Goal: Information Seeking & Learning: Find specific fact

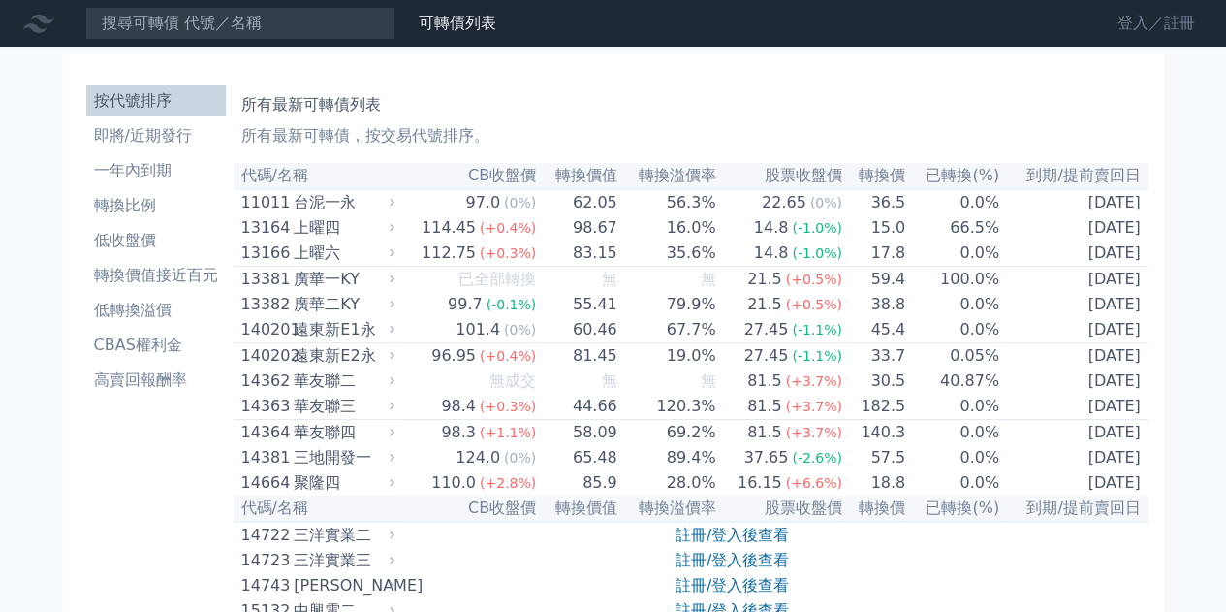
click at [1118, 26] on link "登入／註冊" at bounding box center [1156, 23] width 109 height 31
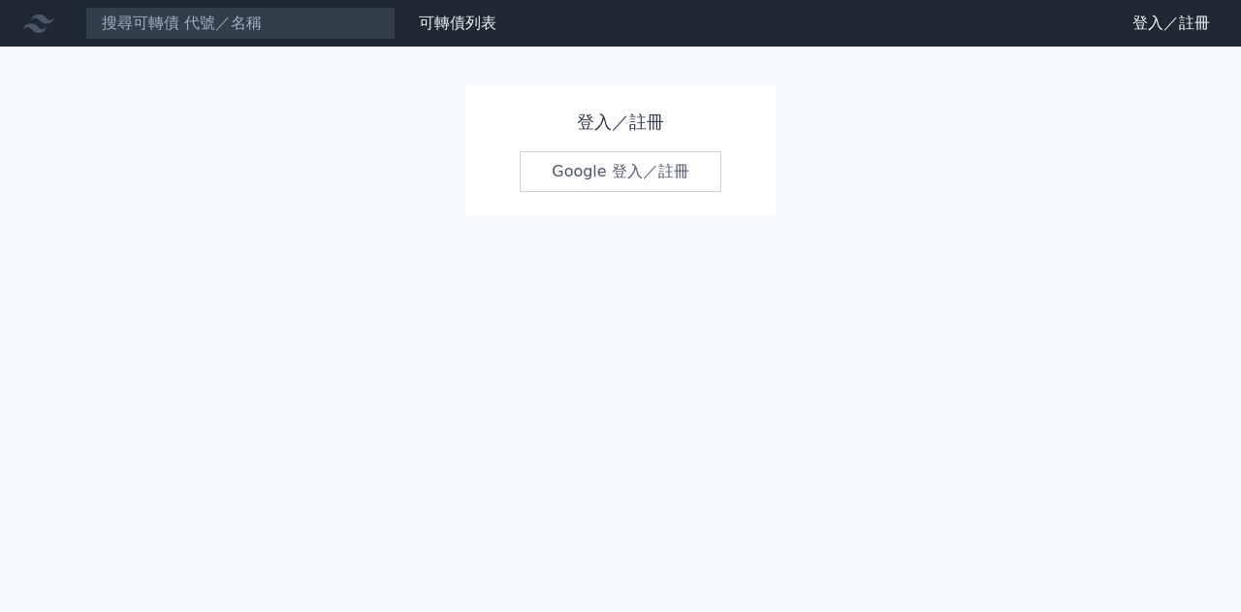
click at [634, 172] on link "Google 登入／註冊" at bounding box center [620, 171] width 202 height 41
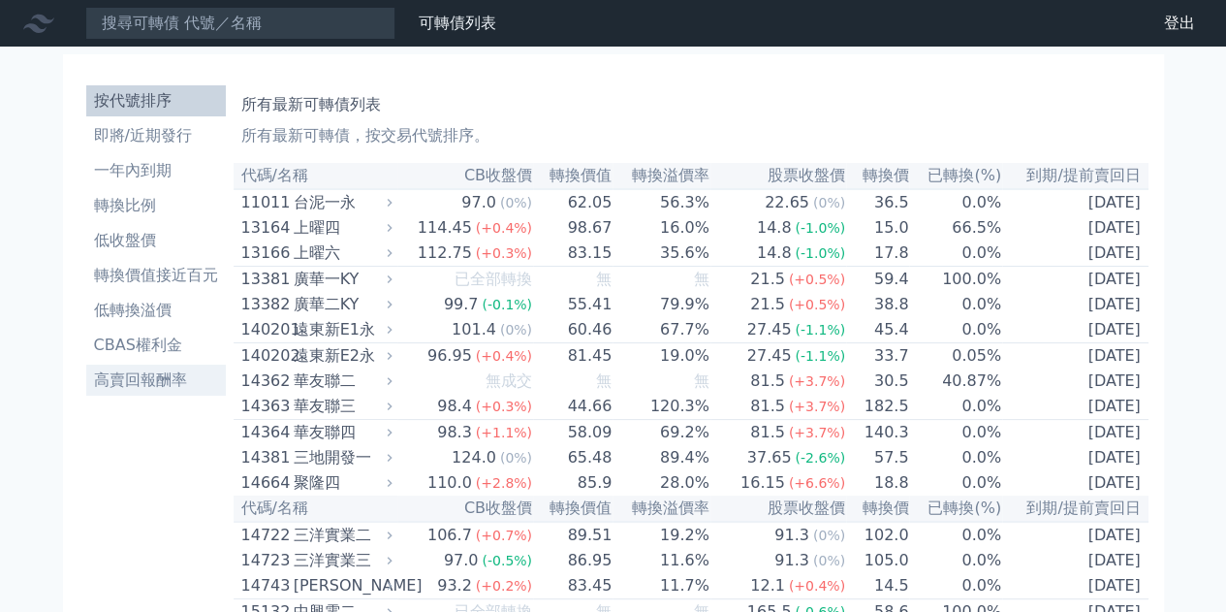
click at [118, 389] on li "高賣回報酬率" at bounding box center [156, 379] width 140 height 23
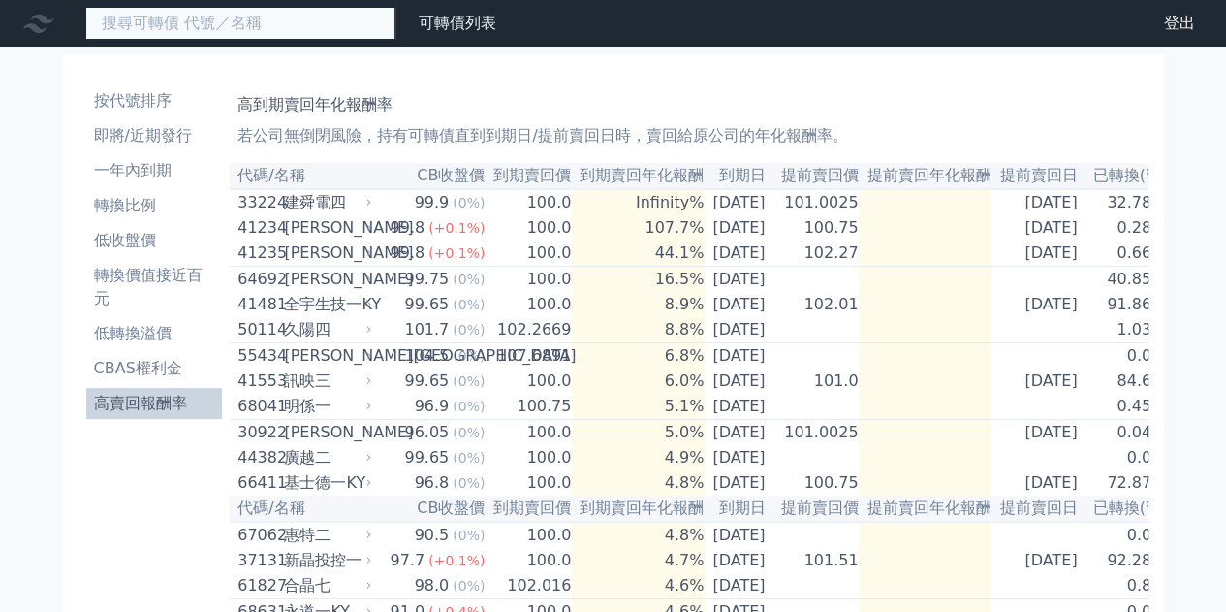
click at [234, 30] on input at bounding box center [240, 23] width 310 height 33
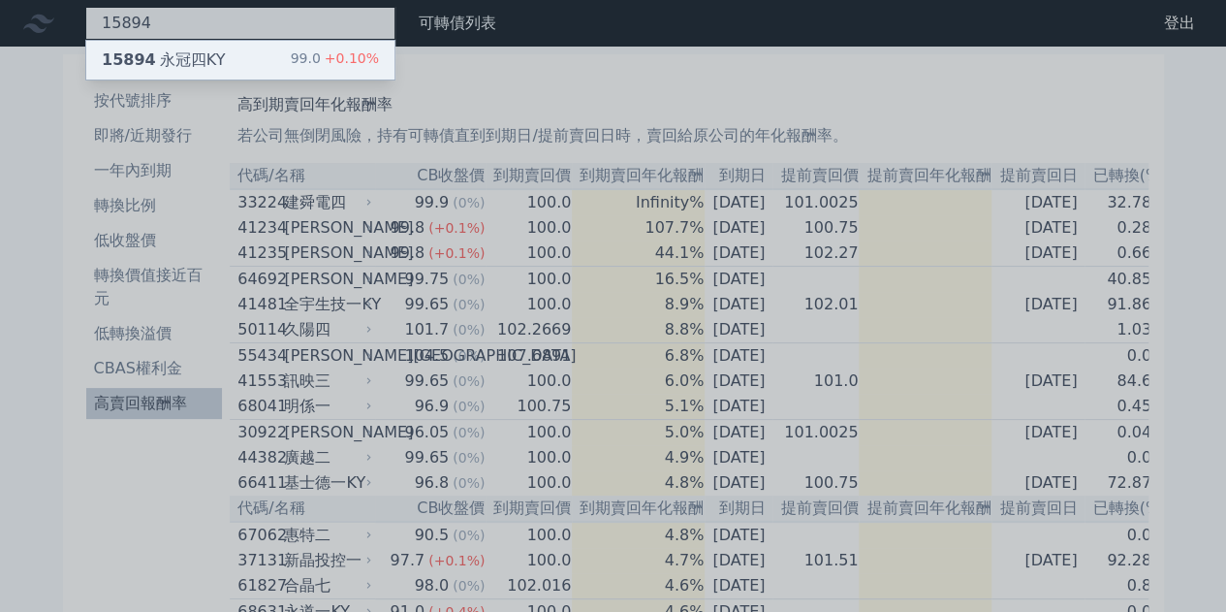
type input "15894"
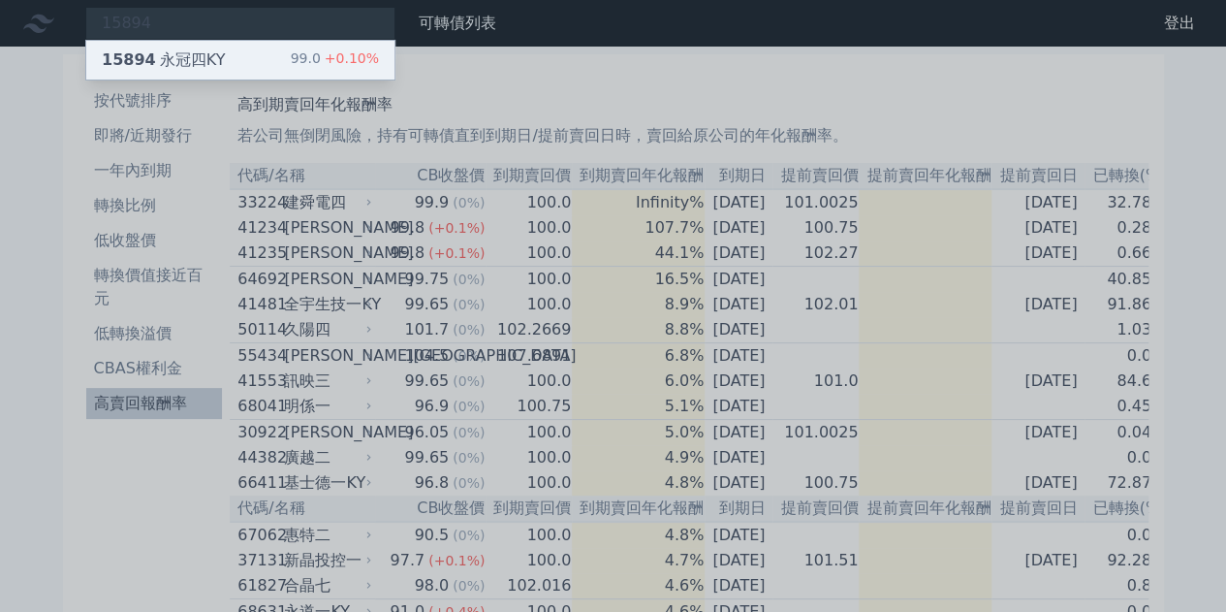
click at [252, 59] on div "15894 永冠四KY 99.0 +0.10%" at bounding box center [240, 60] width 308 height 39
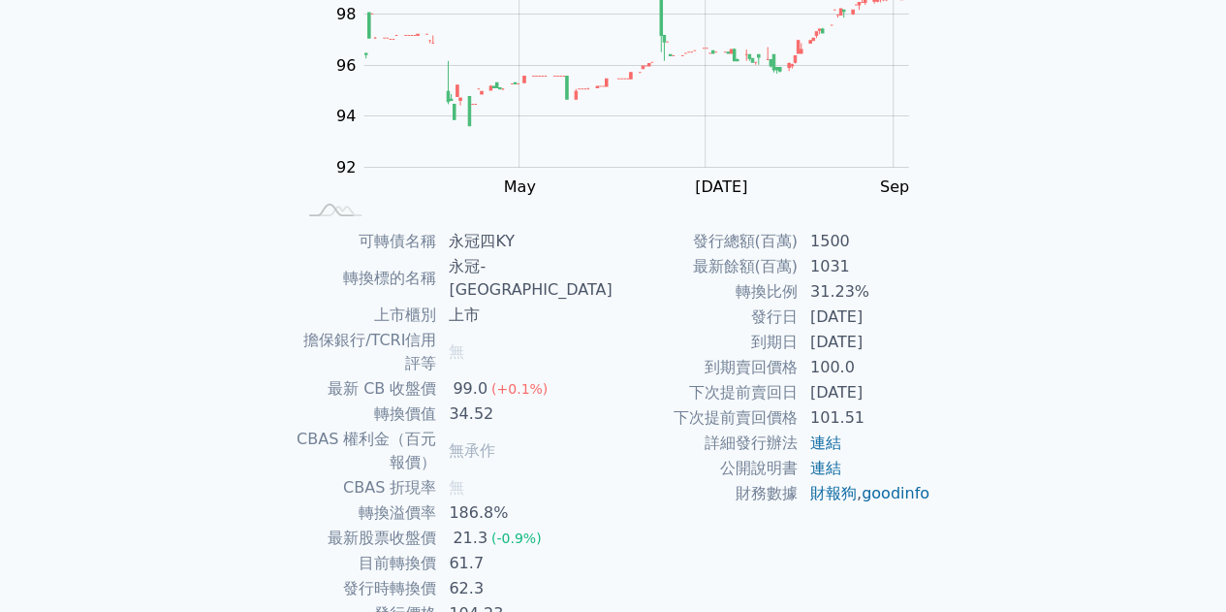
scroll to position [285, 0]
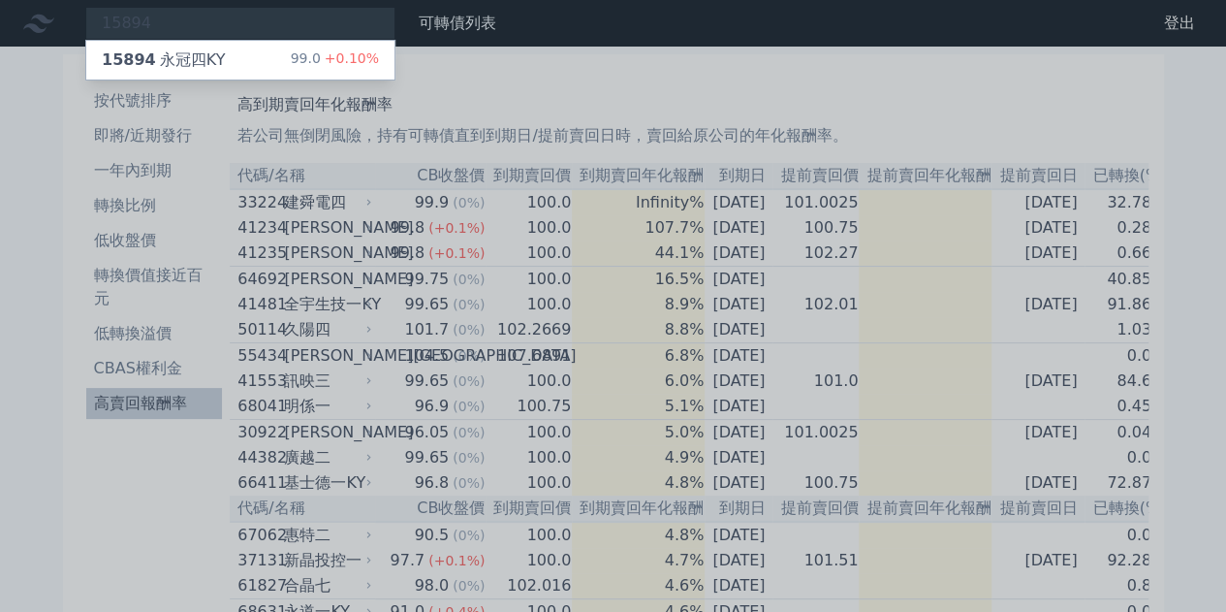
click at [1156, 106] on div at bounding box center [613, 306] width 1226 height 612
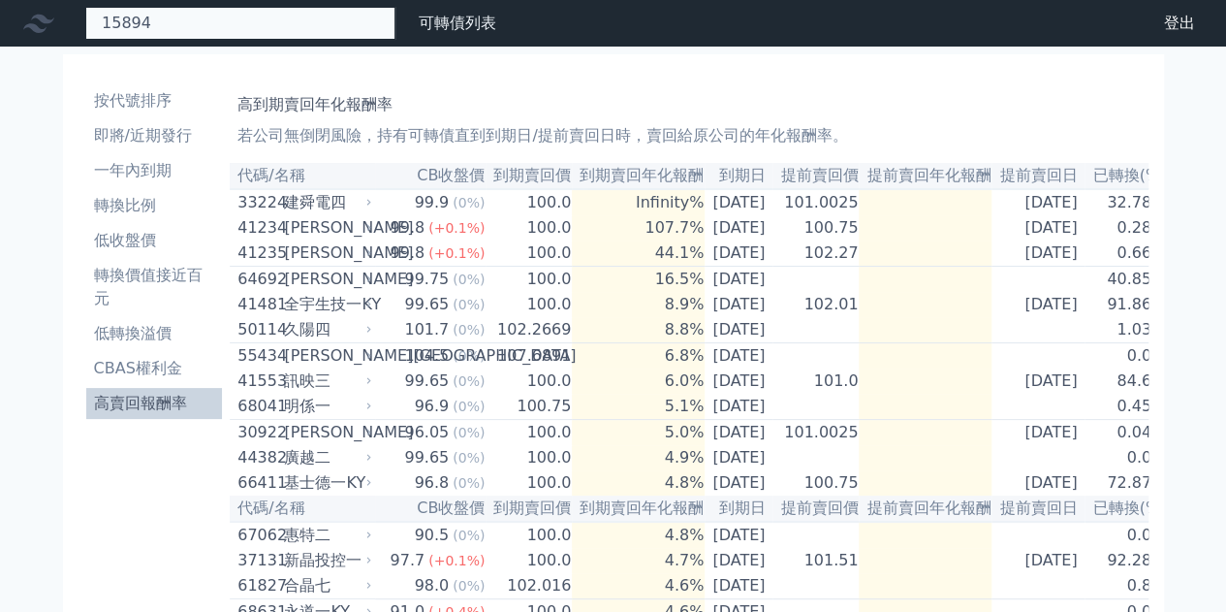
click at [312, 7] on div "15894 15894 永冠四KY 99.0 +0.10%" at bounding box center [240, 23] width 310 height 33
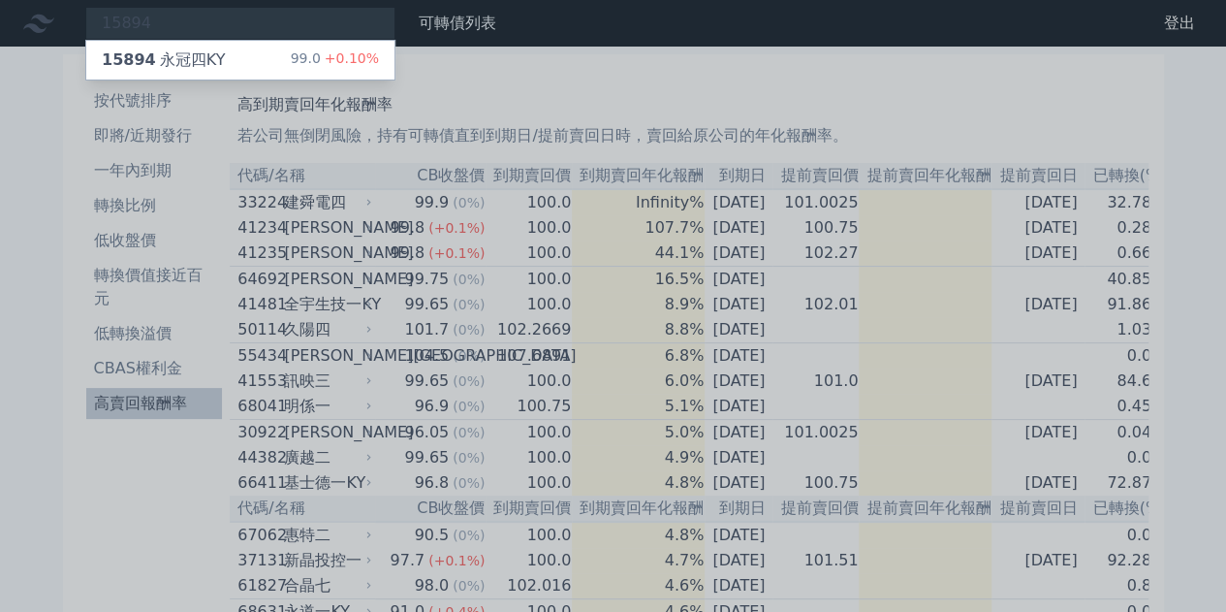
click at [304, 38] on div at bounding box center [613, 306] width 1226 height 612
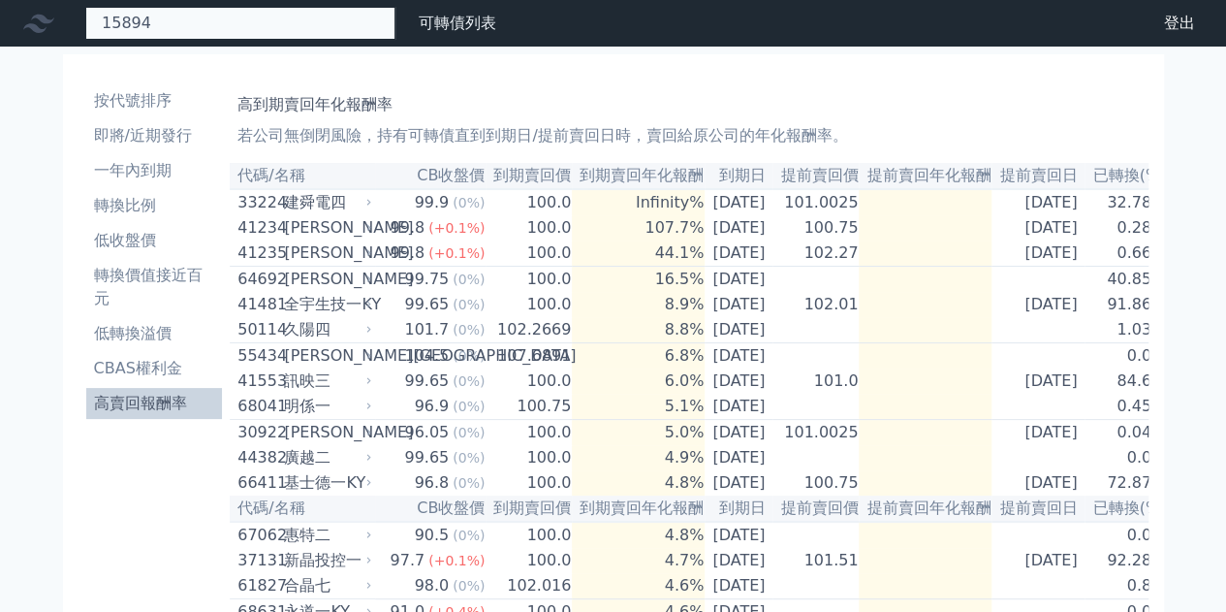
click at [304, 15] on div "15894 15894 永冠四KY 99.0 +0.10%" at bounding box center [240, 23] width 310 height 33
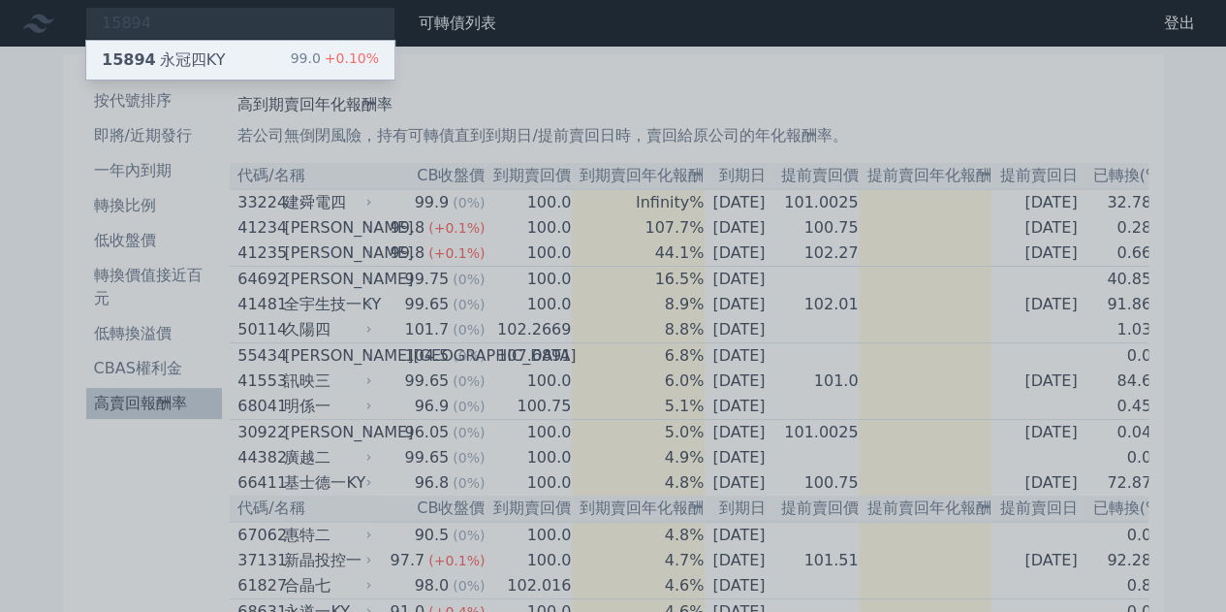
click at [289, 65] on div "15894 永冠四KY 99.0 +0.10%" at bounding box center [240, 60] width 308 height 39
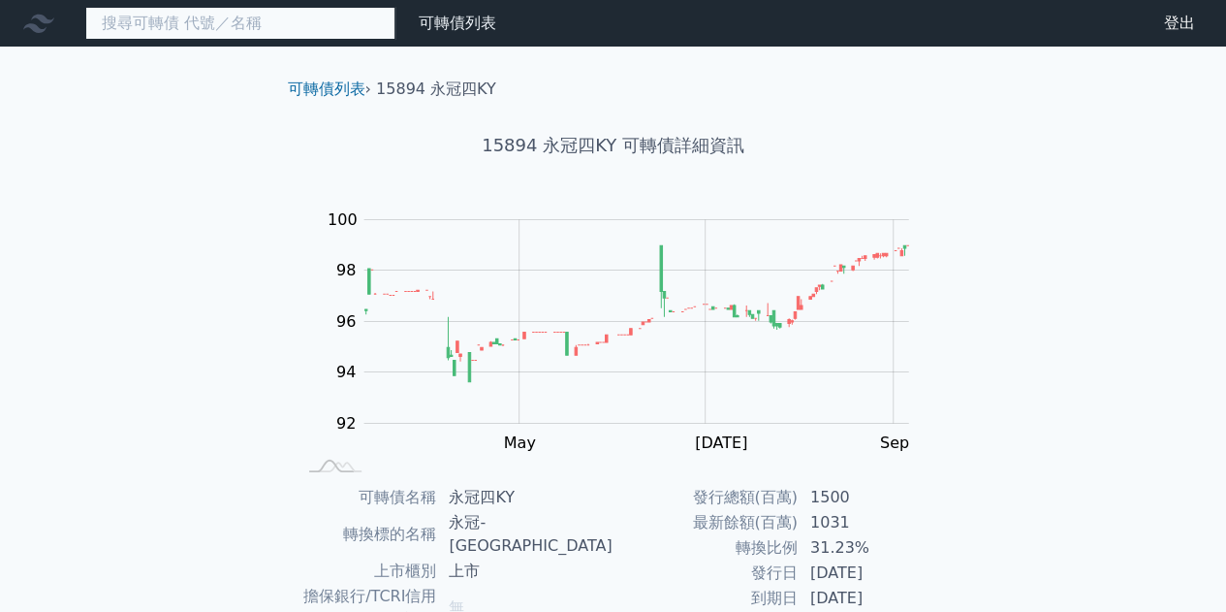
click at [300, 23] on input at bounding box center [240, 23] width 310 height 33
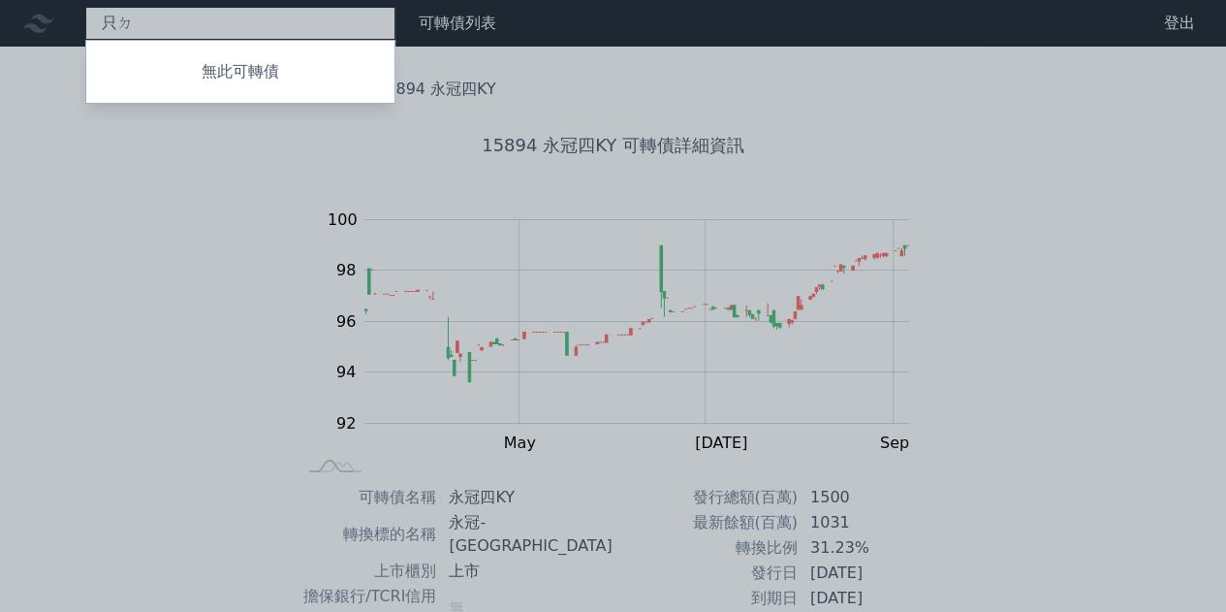
type input "只"
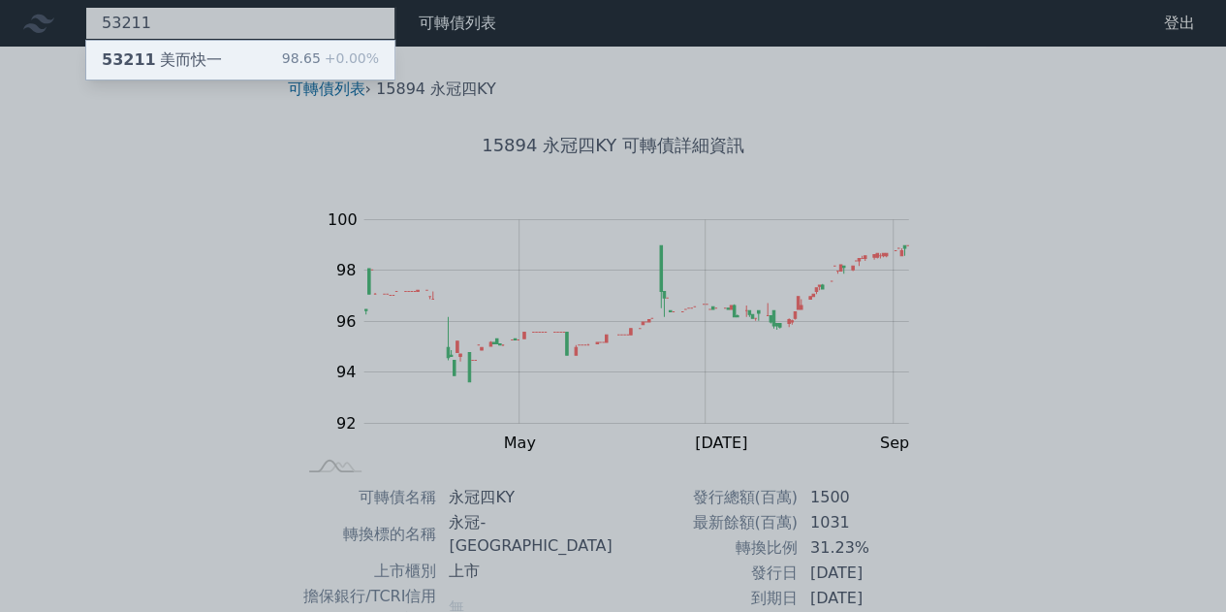
type input "53211"
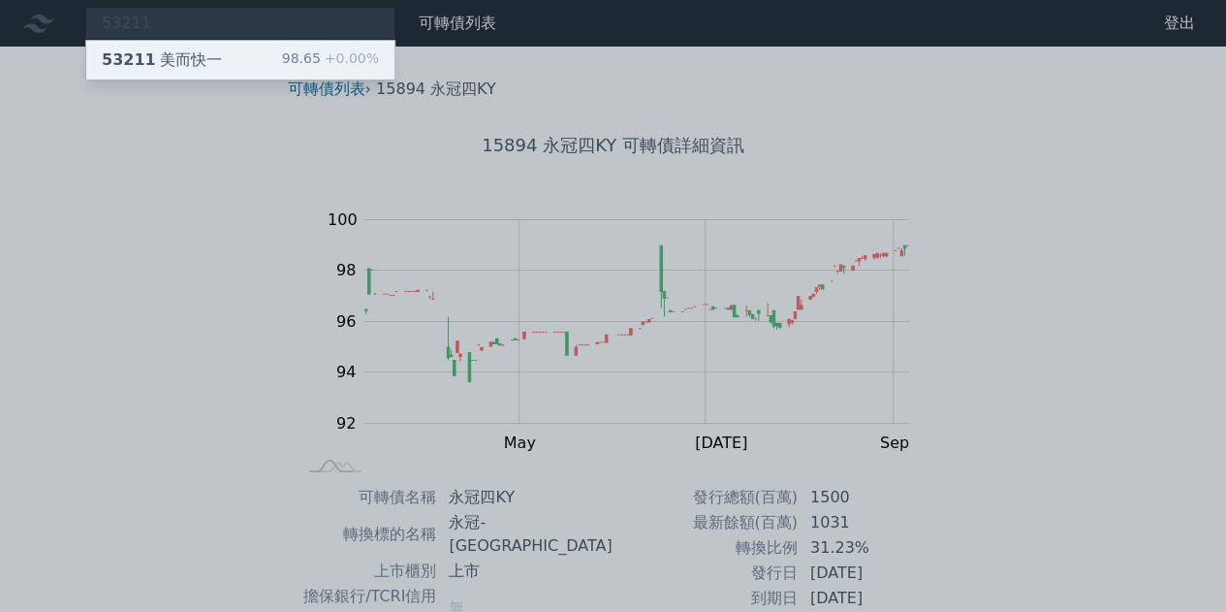
click at [232, 70] on div "53211 美而快一 98.65 +0.00%" at bounding box center [240, 60] width 308 height 39
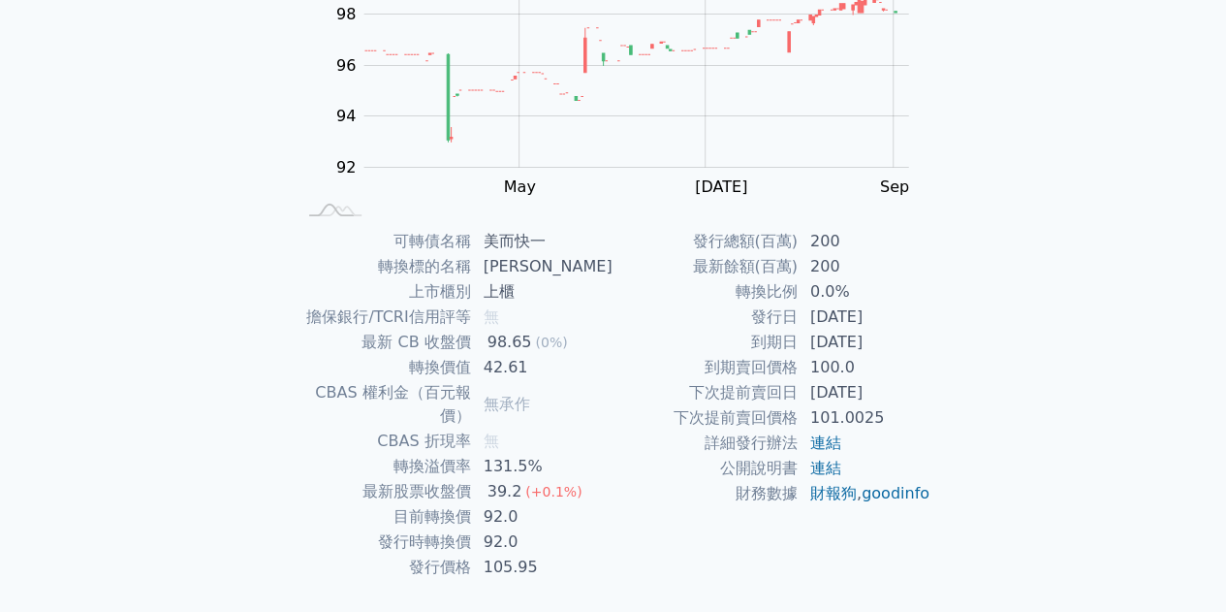
scroll to position [285, 0]
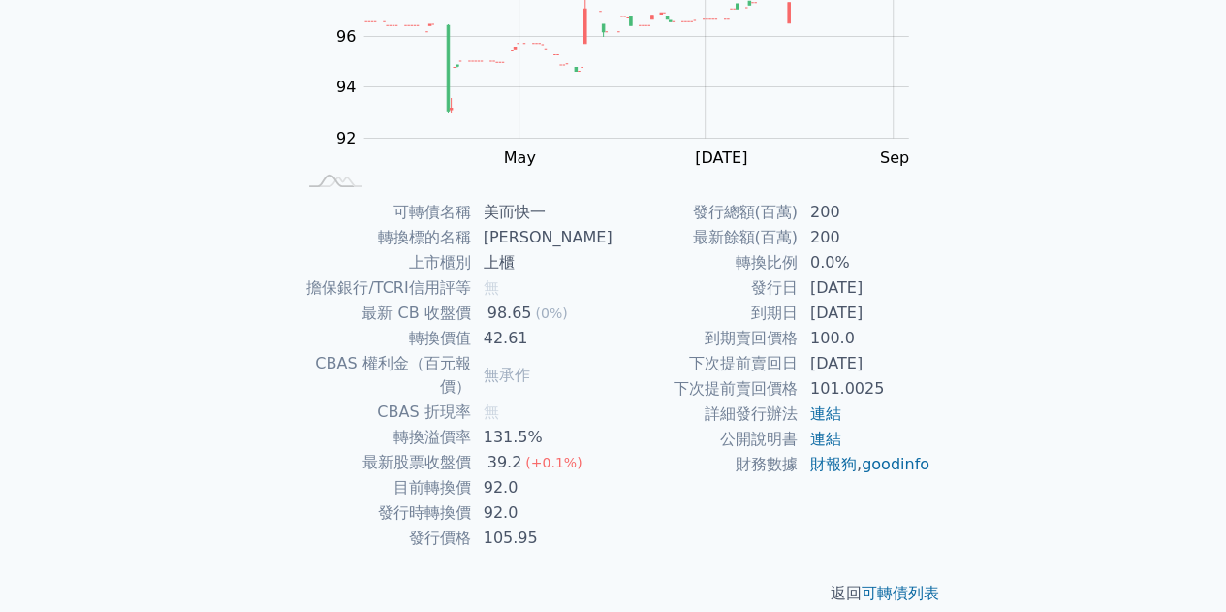
click at [0, 492] on div "可轉債列表 財務數據 可轉債列表 財務數據 登出 登出 可轉債列表 › 53211 美而快一 53211 美而快一 可轉債詳細資訊 Zoom Out 100 …" at bounding box center [613, 175] width 1226 height 921
click at [3, 282] on div "可轉債列表 財務數據 可轉債列表 財務數據 登出 登出 可轉債列表 › 53211 美而快一 53211 美而快一 可轉債詳細資訊 Zoom Out 100 …" at bounding box center [613, 175] width 1226 height 921
click at [0, 396] on div "可轉債列表 財務數據 可轉債列表 財務數據 登出 登出 可轉債列表 › 53211 美而快一 53211 美而快一 可轉債詳細資訊 Zoom Out 100 …" at bounding box center [613, 175] width 1226 height 921
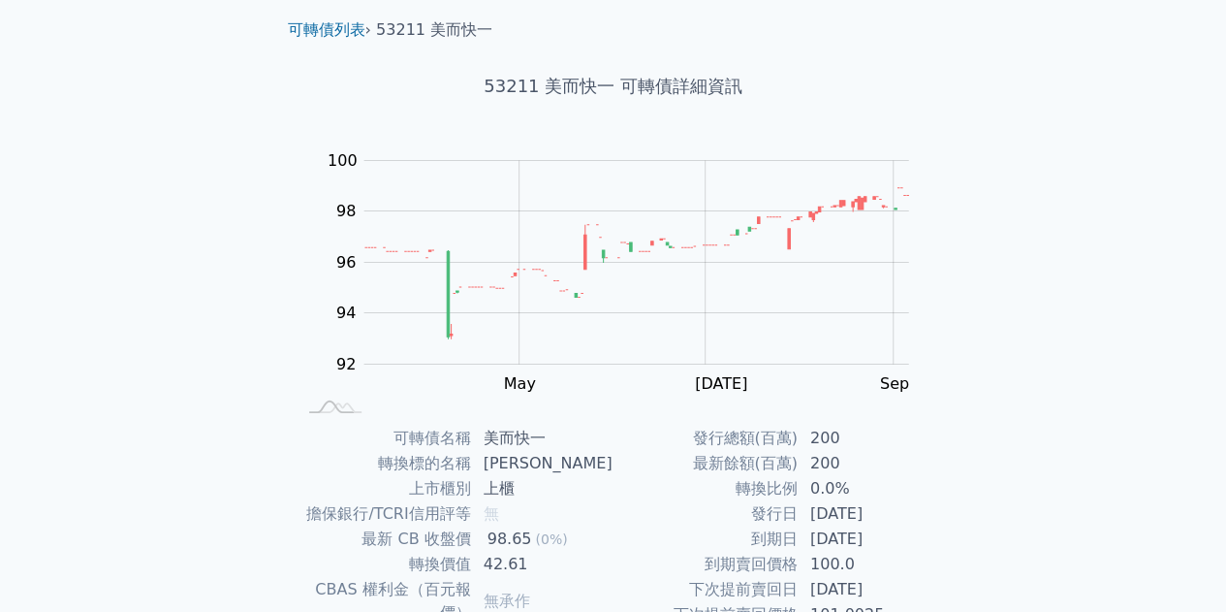
scroll to position [0, 0]
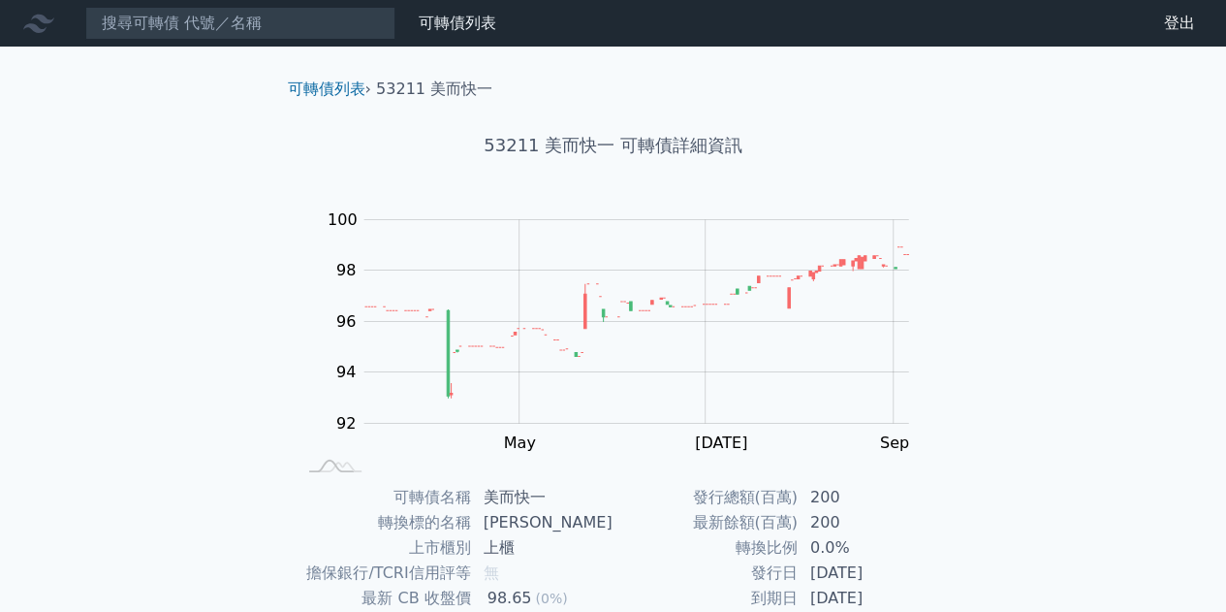
click at [277, 40] on nav "可轉債列表 財務數據 可轉債列表 財務數據 登出 登出" at bounding box center [613, 23] width 1226 height 47
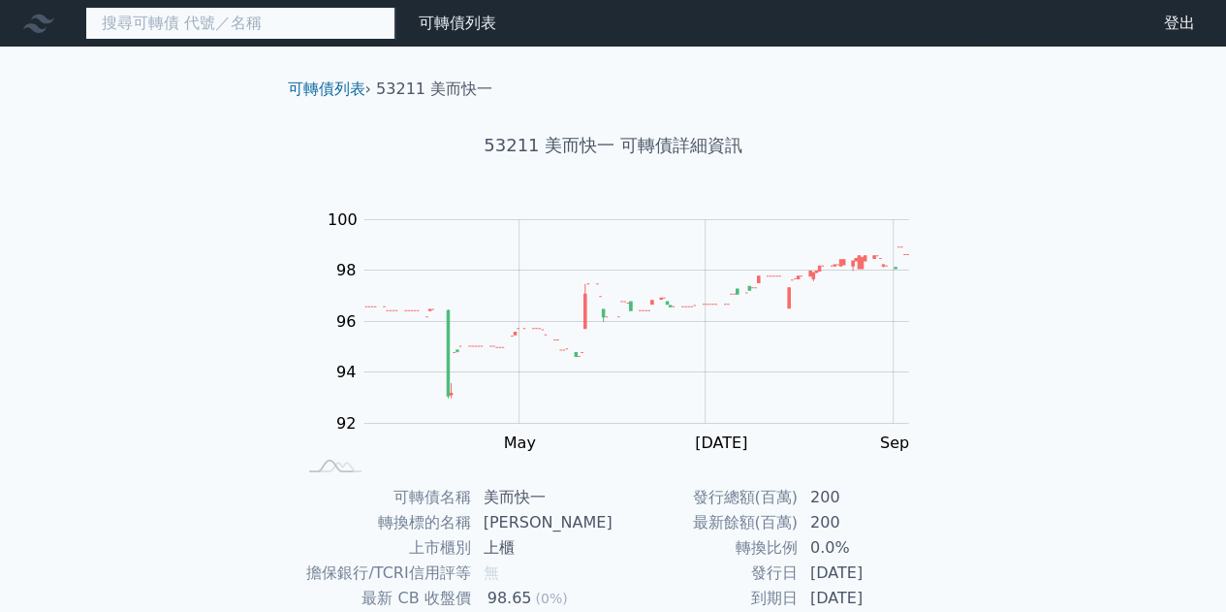
click at [279, 26] on input at bounding box center [240, 23] width 310 height 33
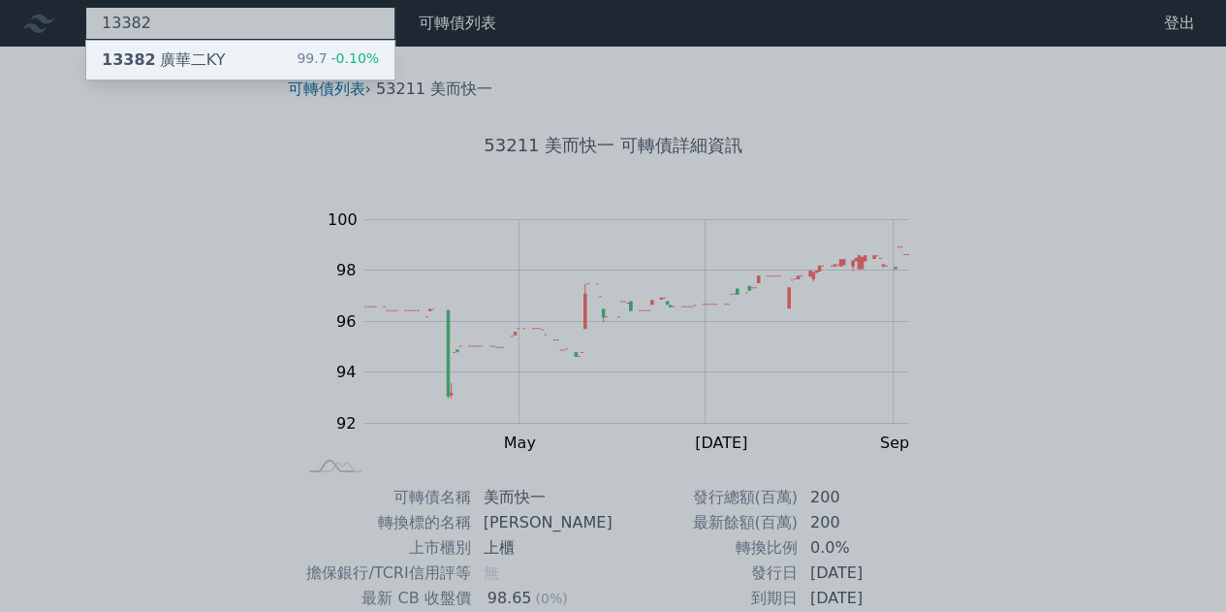
type input "13382"
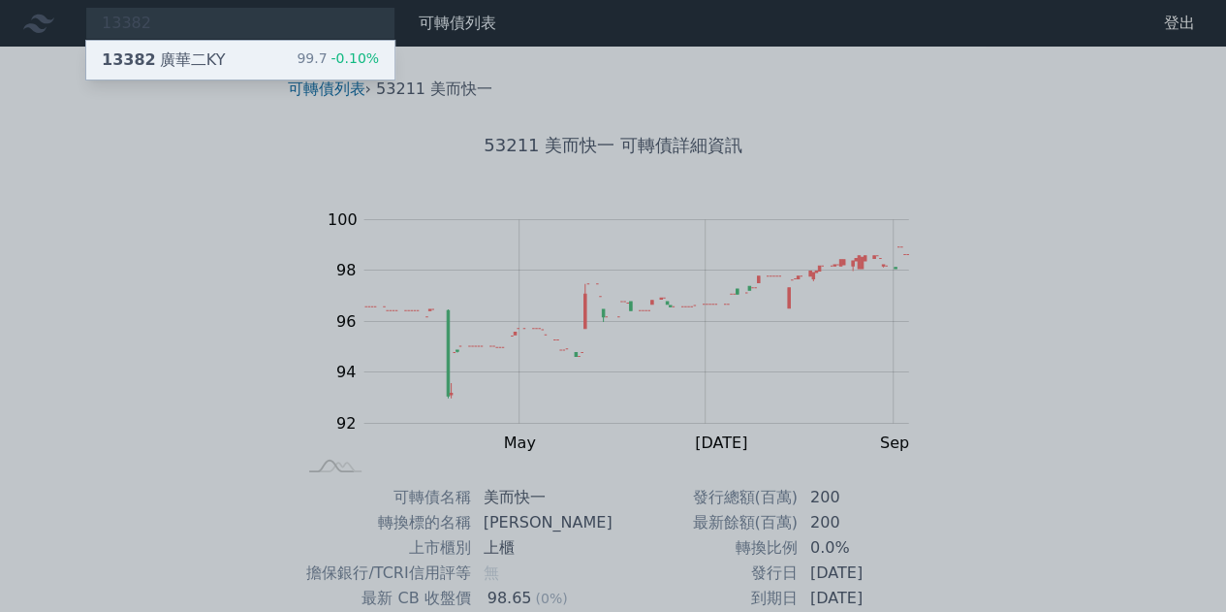
click at [281, 49] on div "13382 廣華二KY 99.7 -0.10%" at bounding box center [240, 60] width 308 height 39
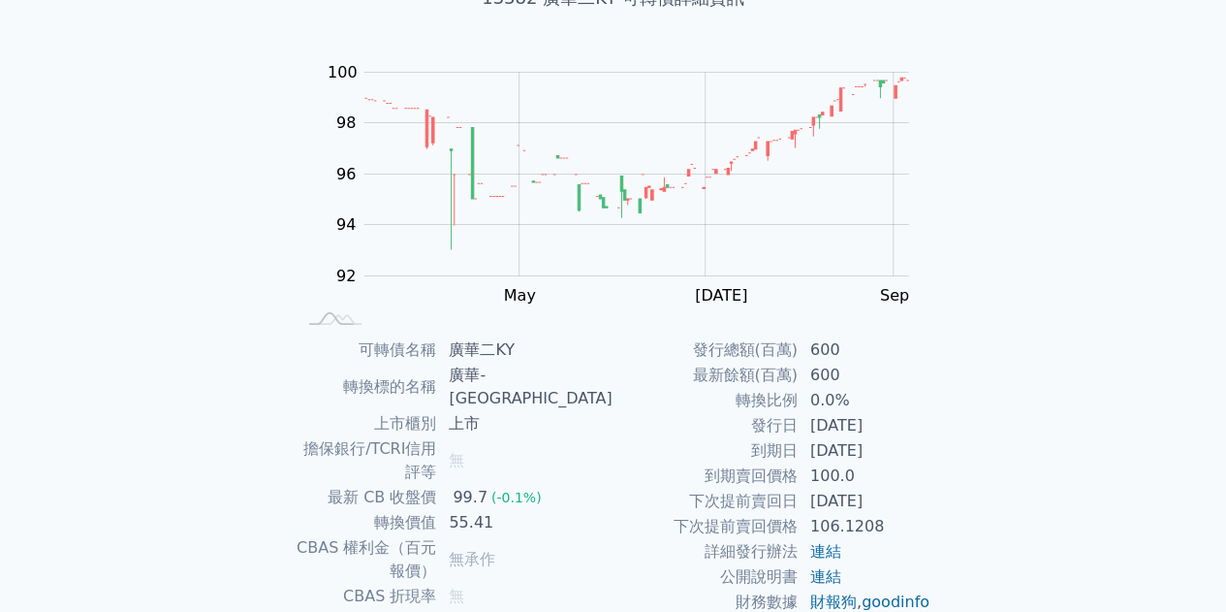
scroll to position [285, 0]
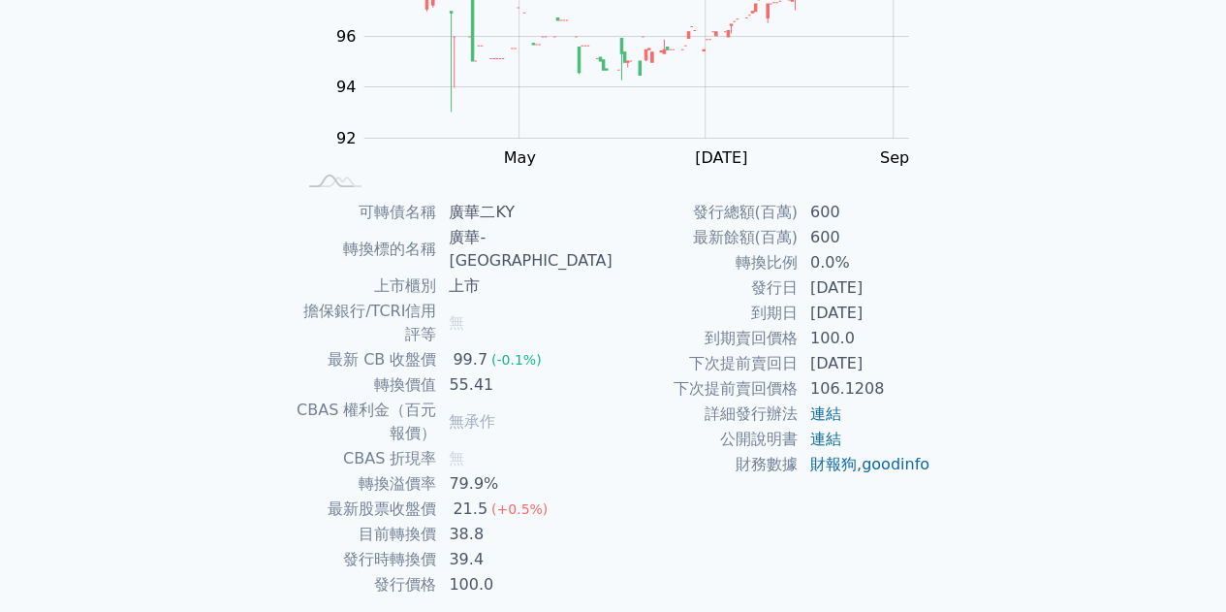
click at [0, 278] on div "可轉債列表 財務數據 可轉債列表 財務數據 登出 登出 可轉債列表 › 13382 廣華二KY 13382 廣華二KY 可轉債詳細資訊 Zoom Out 10…" at bounding box center [613, 198] width 1226 height 967
click at [0, 344] on div "可轉債列表 財務數據 可轉債列表 財務數據 登出 登出 可轉債列表 › 13382 廣華二KY 13382 廣華二KY 可轉債詳細資訊 Zoom Out 10…" at bounding box center [613, 198] width 1226 height 967
click at [0, 470] on div "可轉債列表 財務數據 可轉債列表 財務數據 登出 登出 可轉債列表 › 13382 廣華二KY 13382 廣華二KY 可轉債詳細資訊 Zoom Out 10…" at bounding box center [613, 198] width 1226 height 967
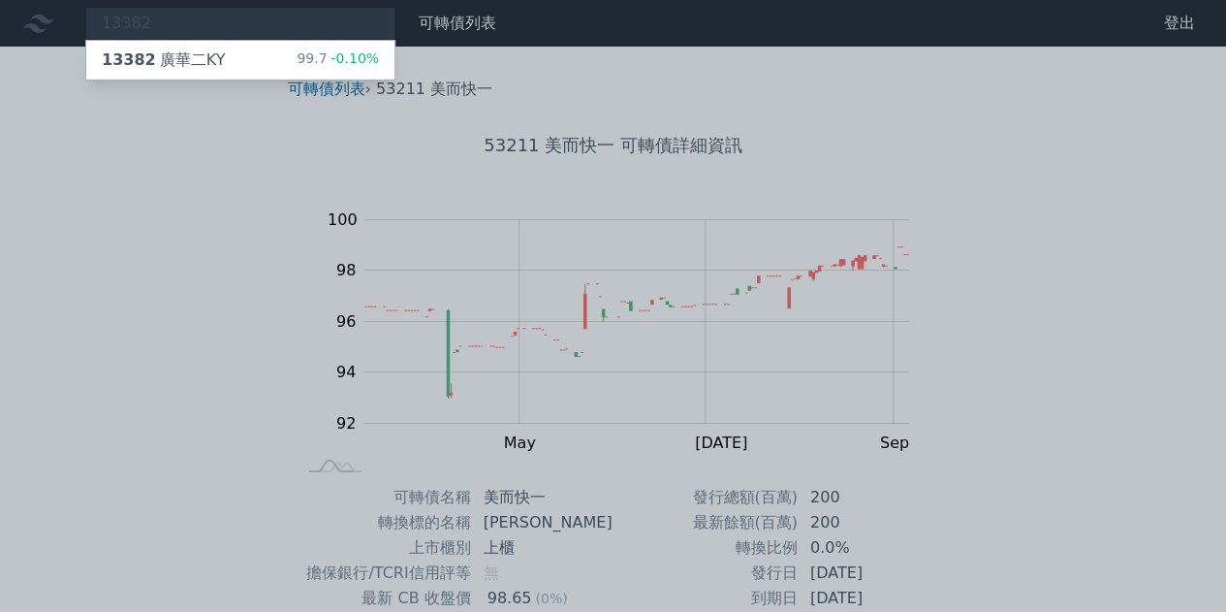
click at [261, 18] on div at bounding box center [613, 306] width 1226 height 612
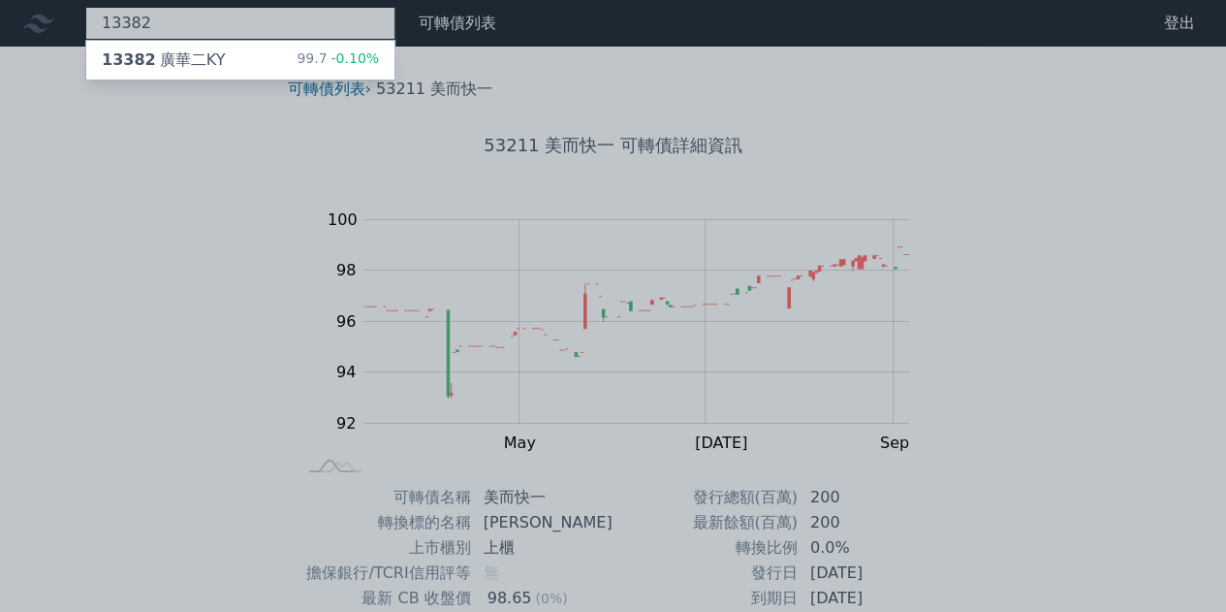
click at [264, 10] on div "13382 [STREET_ADDRESS] -0.10%" at bounding box center [240, 23] width 310 height 33
type input "1"
type input "15261"
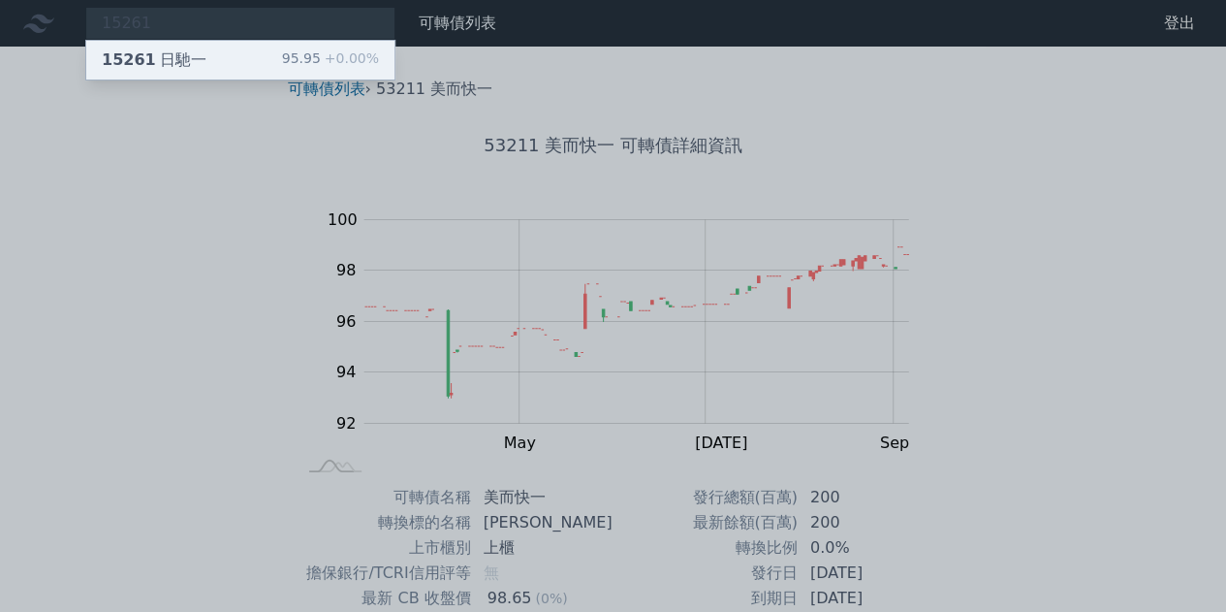
click at [240, 65] on div "15261 日馳一 95.95 +0.00%" at bounding box center [240, 60] width 308 height 39
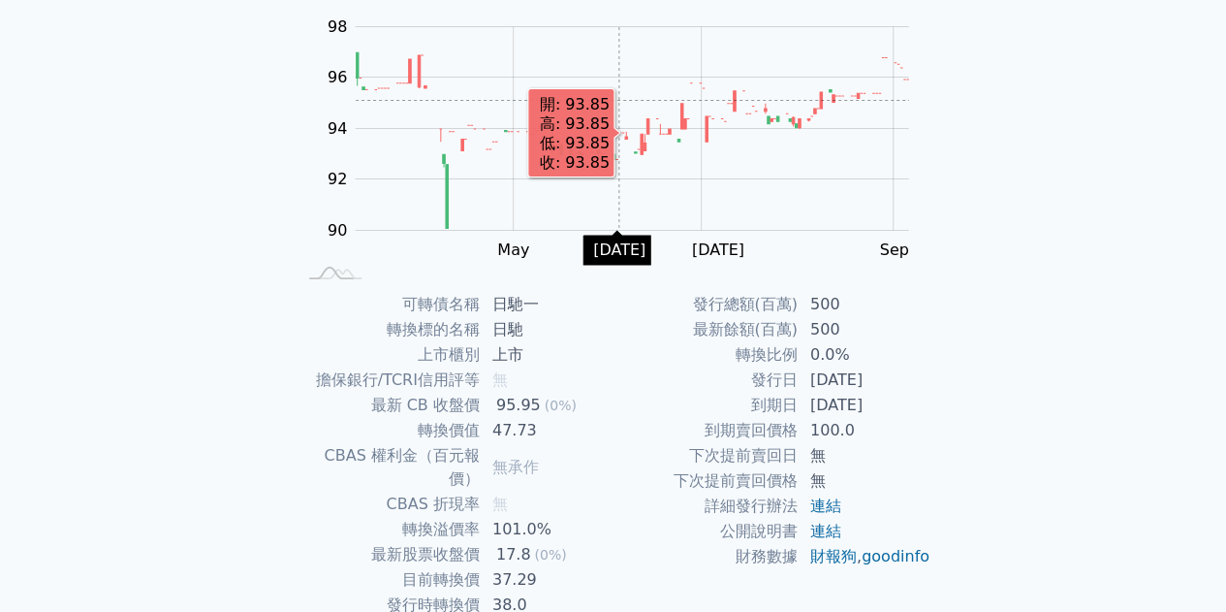
scroll to position [194, 0]
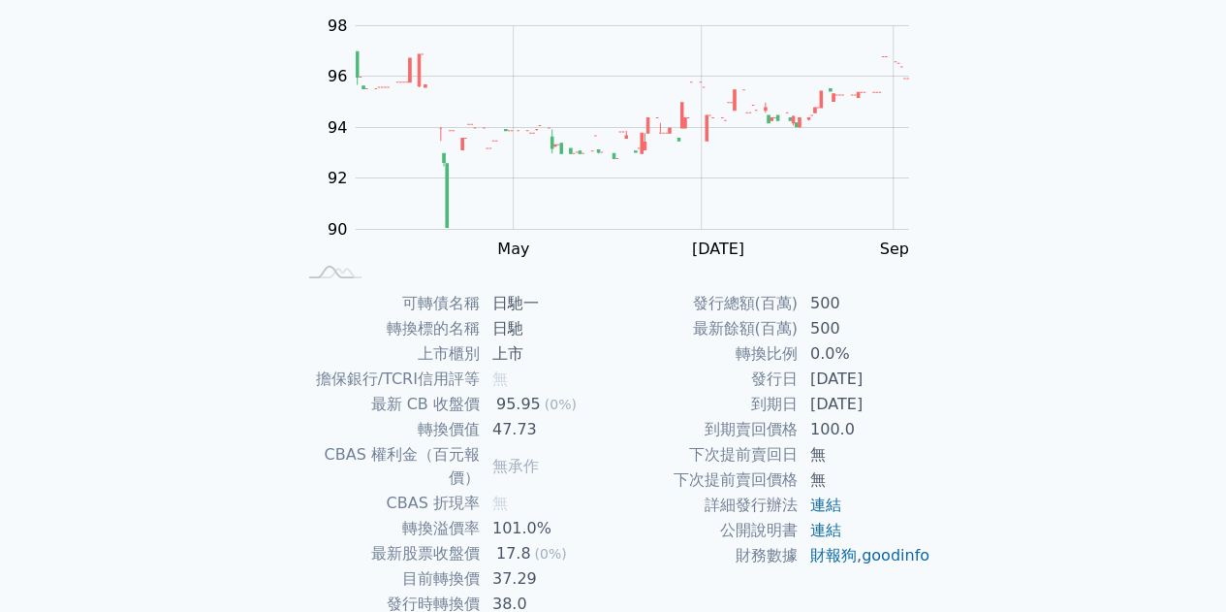
click at [0, 414] on div "可轉債列表 財務數據 可轉債列表 財務數據 登出 登出 可轉債列表 › 15261 日馳一 15261 日馳一 可轉債詳細資訊 Zoom Out 90 86 …" at bounding box center [613, 266] width 1226 height 921
click at [0, 327] on div "可轉債列表 財務數據 可轉債列表 財務數據 登出 登出 可轉債列表 › 15261 日馳一 15261 日馳一 可轉債詳細資訊 Zoom Out 90 86 …" at bounding box center [613, 266] width 1226 height 921
click at [0, 452] on div "可轉債列表 財務數據 可轉債列表 財務數據 登出 登出 可轉債列表 › 15261 日馳一 15261 日馳一 可轉債詳細資訊 Zoom Out 90 86 …" at bounding box center [613, 266] width 1226 height 921
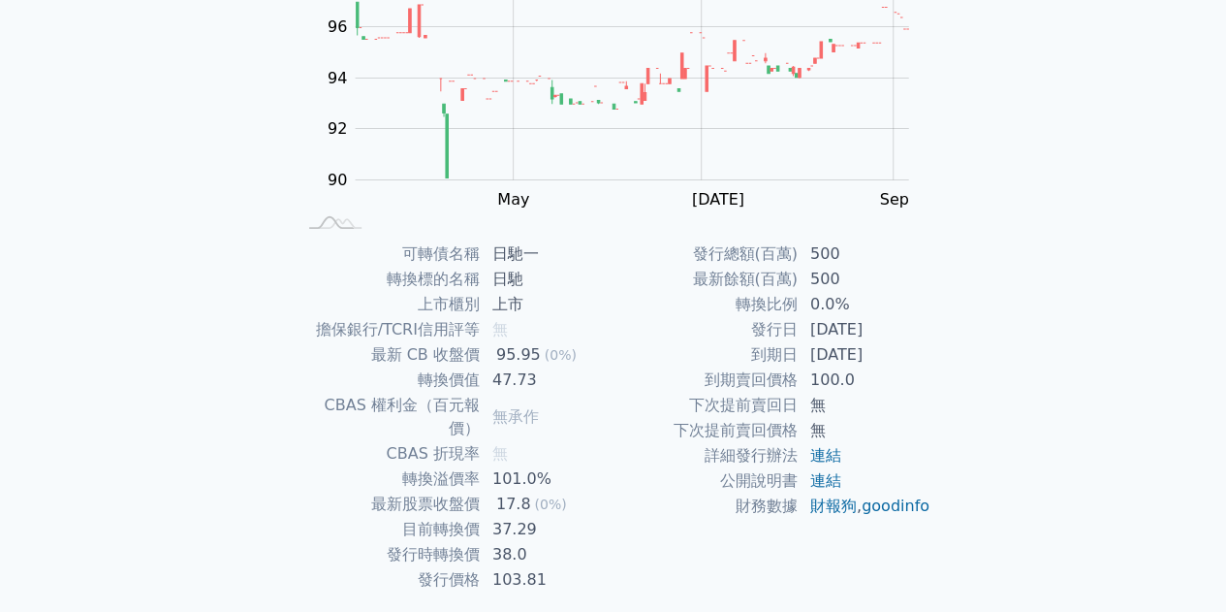
scroll to position [285, 0]
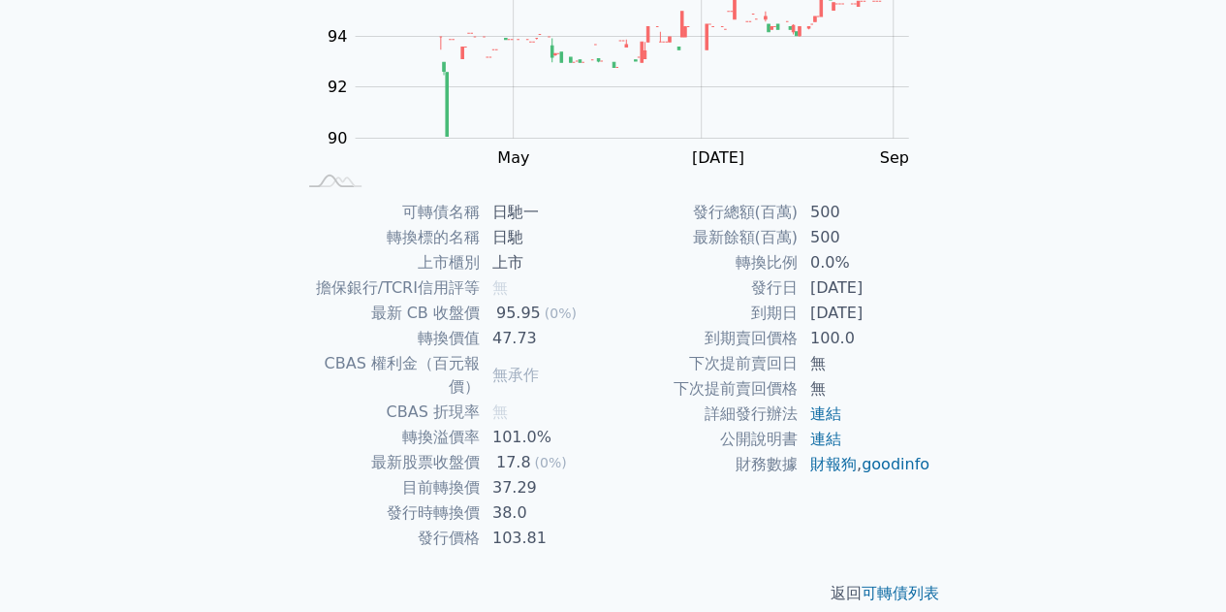
click at [0, 156] on div "可轉債列表 財務數據 可轉債列表 財務數據 登出 登出 可轉債列表 › 15261 日馳一 15261 日馳一 可轉債詳細資訊 Zoom Out 90 86 …" at bounding box center [613, 175] width 1226 height 921
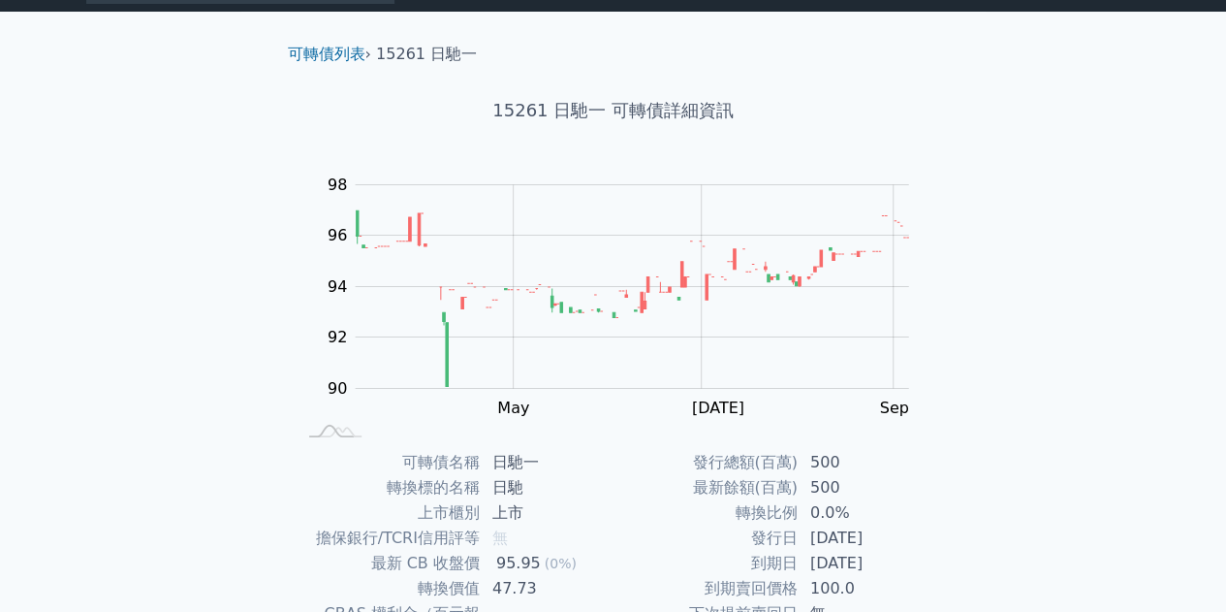
scroll to position [0, 0]
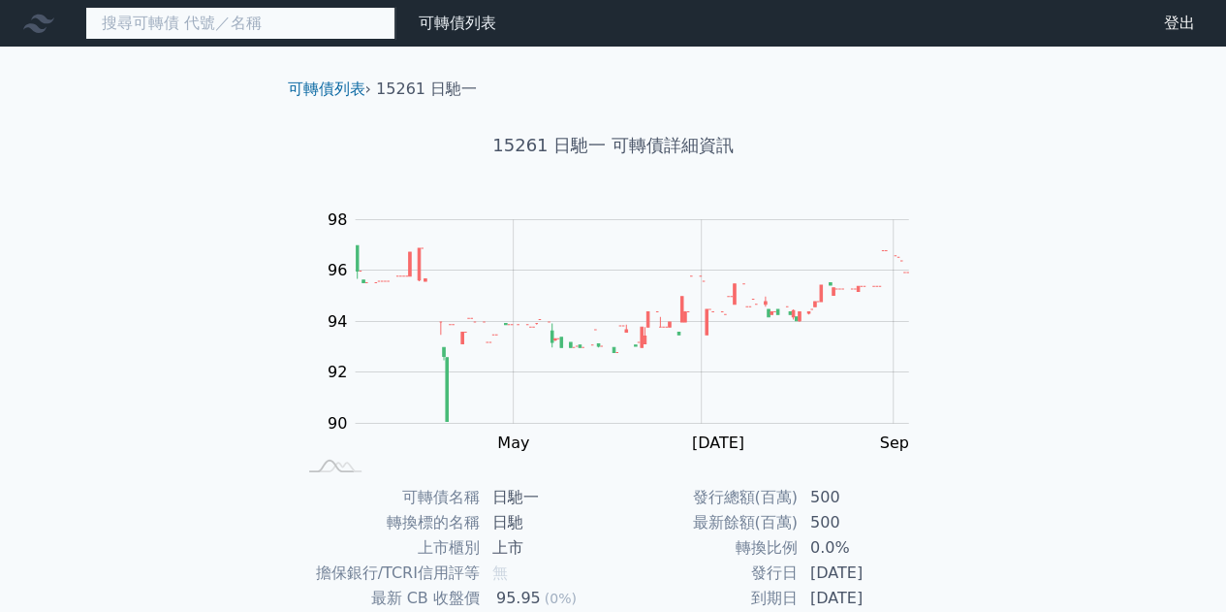
click at [302, 30] on input at bounding box center [240, 23] width 310 height 33
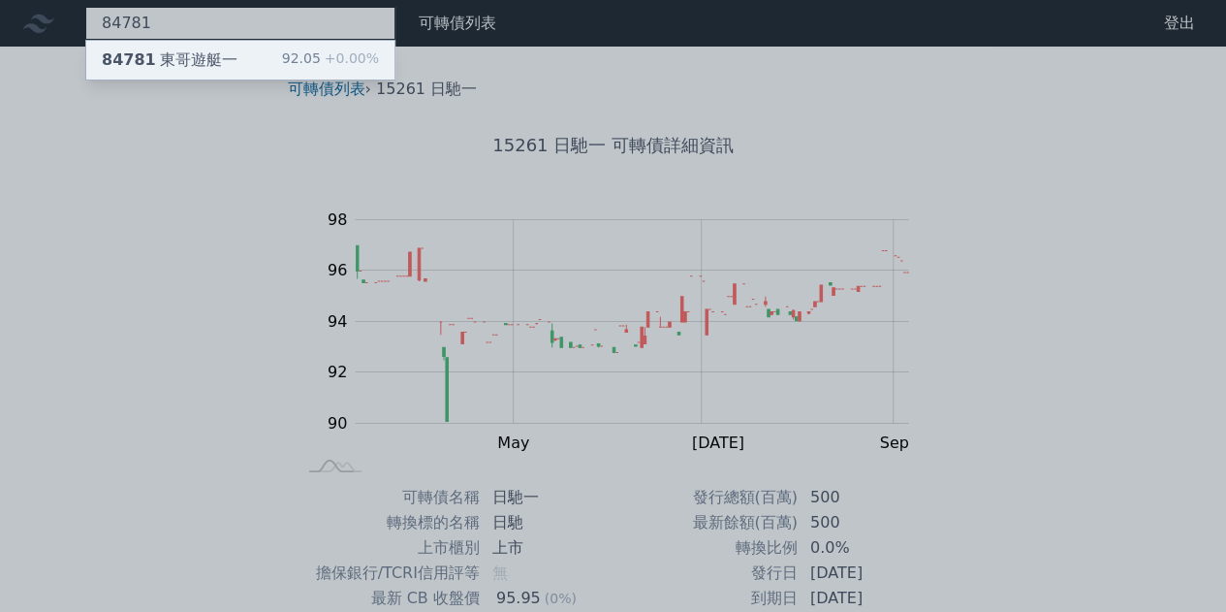
type input "84781"
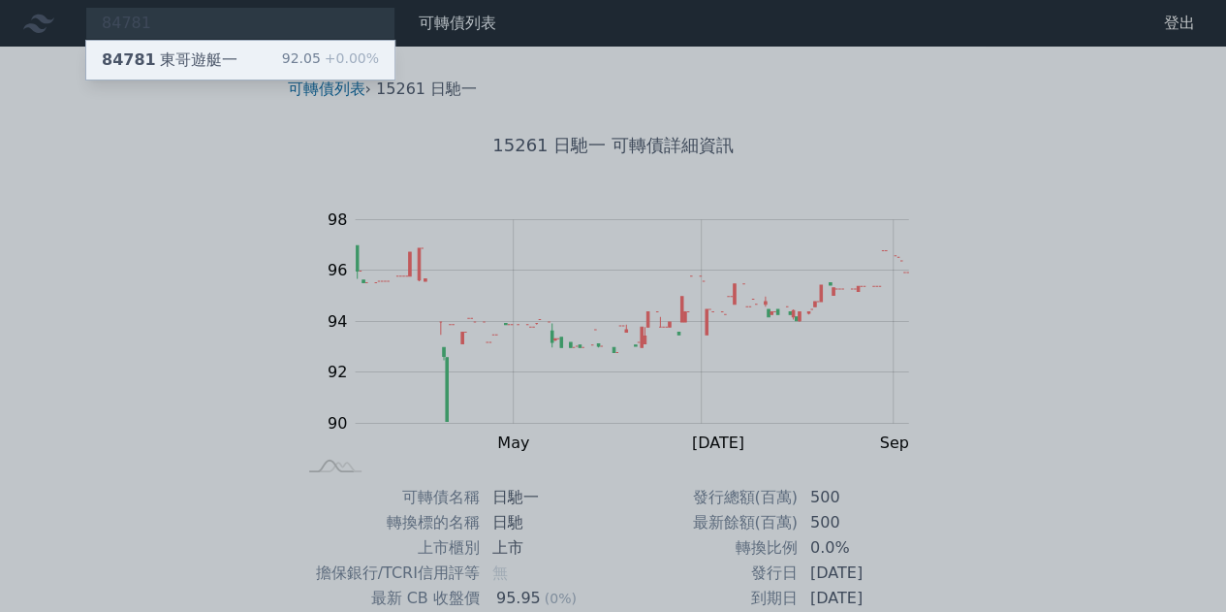
click at [297, 44] on div "84781 東哥遊艇一 92.05 +0.00%" at bounding box center [240, 60] width 308 height 39
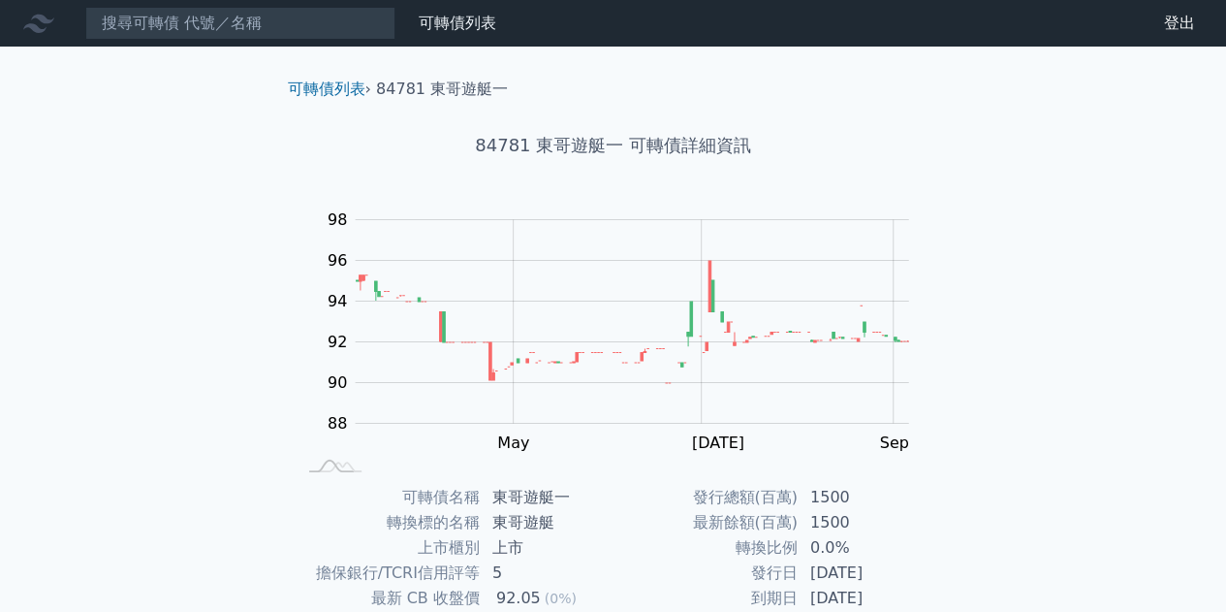
click at [0, 380] on div "可轉債列表 財務數據 可轉債列表 財務數據 登出 登出 可轉債列表 › 84781 東哥遊艇一 84781 東哥遊艇一 可轉債詳細資訊 Zoom Out 88…" at bounding box center [613, 460] width 1226 height 921
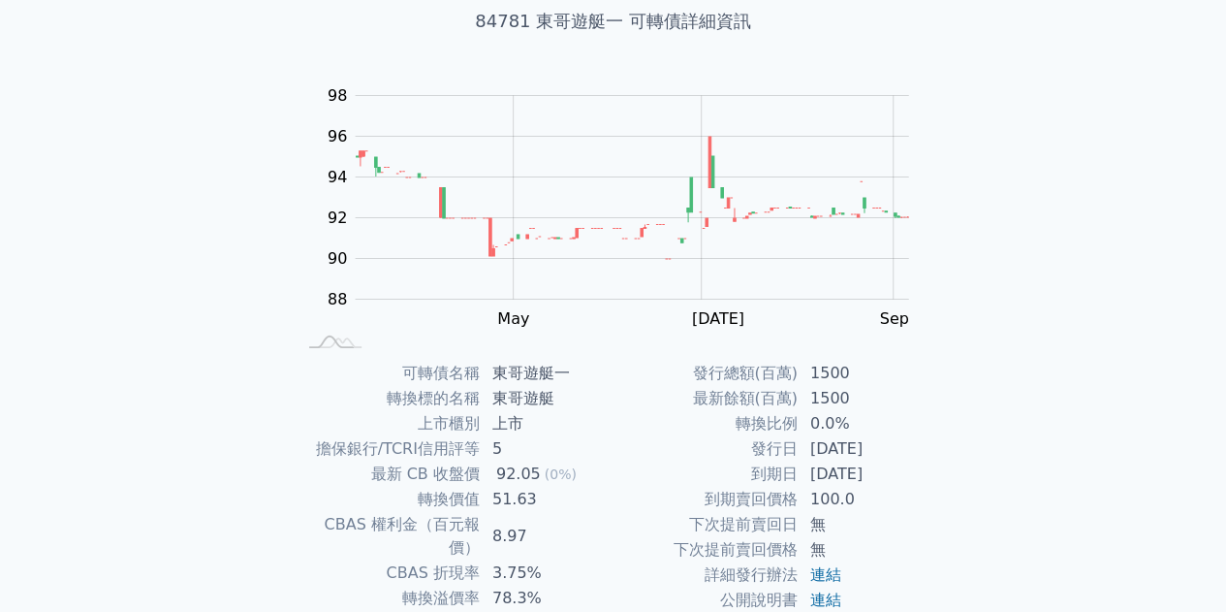
scroll to position [285, 0]
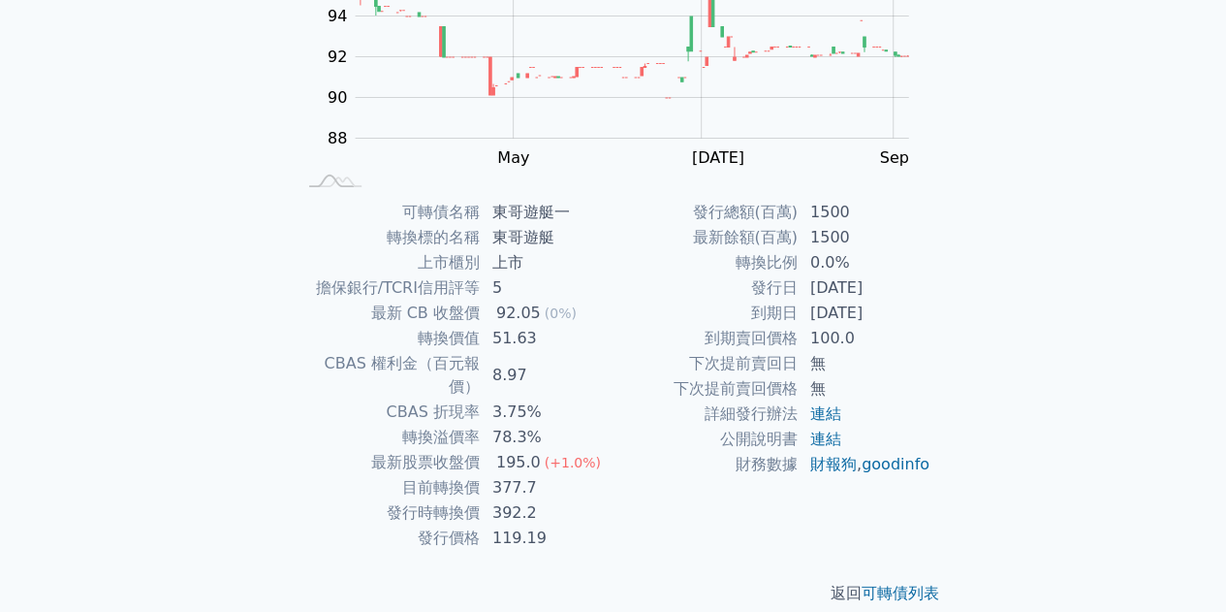
click at [21, 369] on div "可轉債列表 財務數據 可轉債列表 財務數據 登出 登出 可轉債列表 › 84781 東哥遊艇一 84781 東哥遊艇一 可轉債詳細資訊 Zoom Out 88…" at bounding box center [613, 175] width 1226 height 921
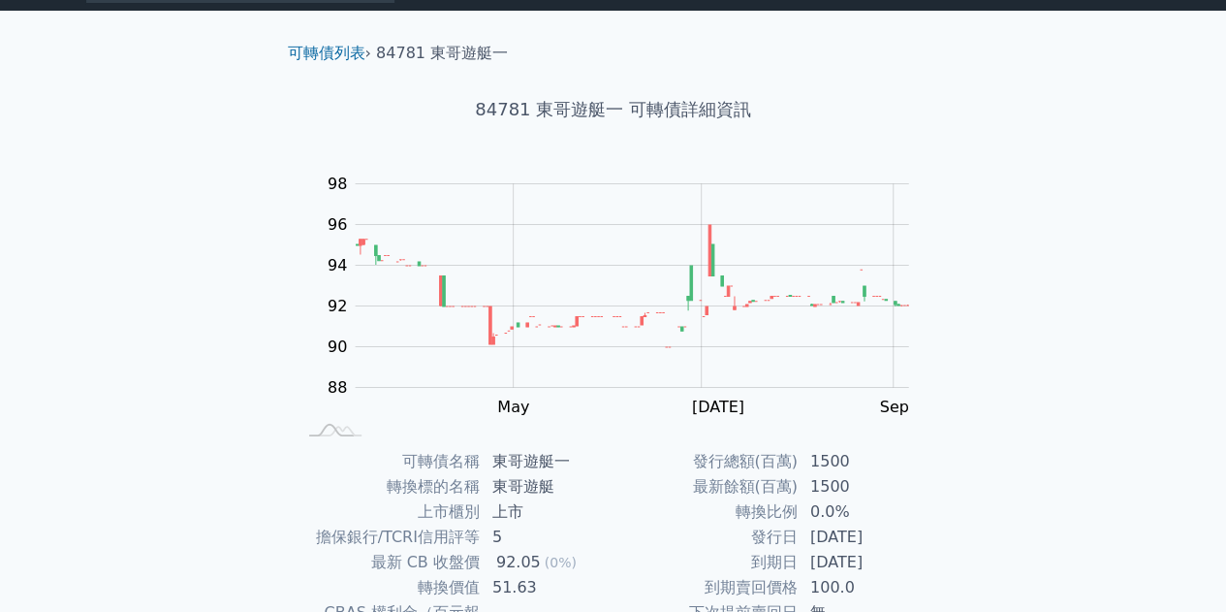
scroll to position [0, 0]
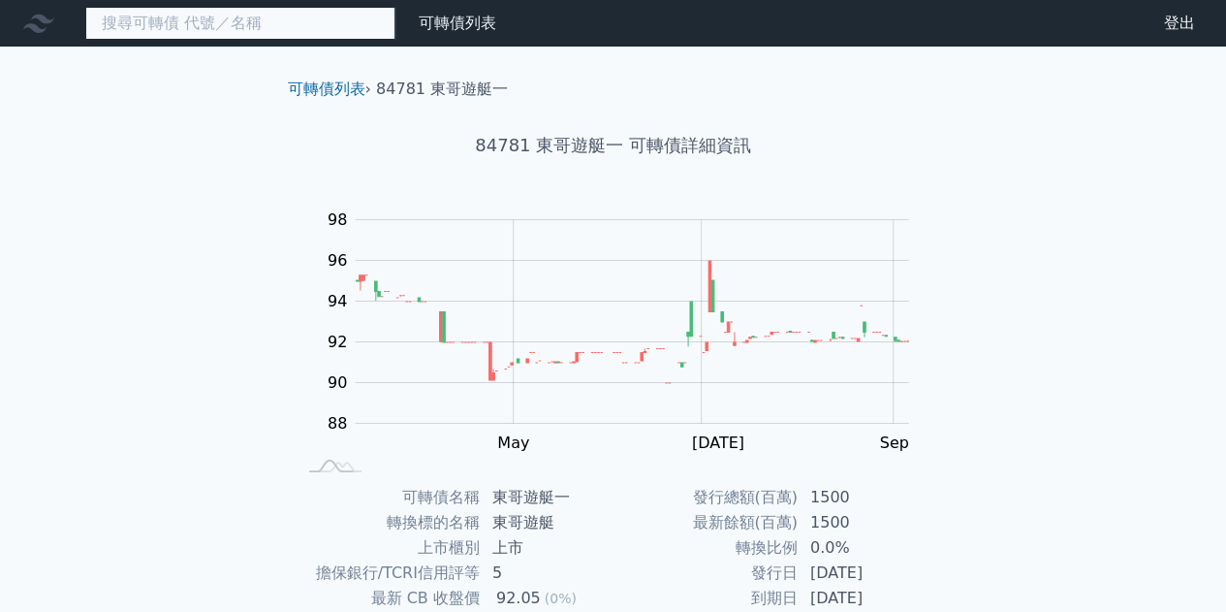
click at [263, 32] on input at bounding box center [240, 23] width 310 height 33
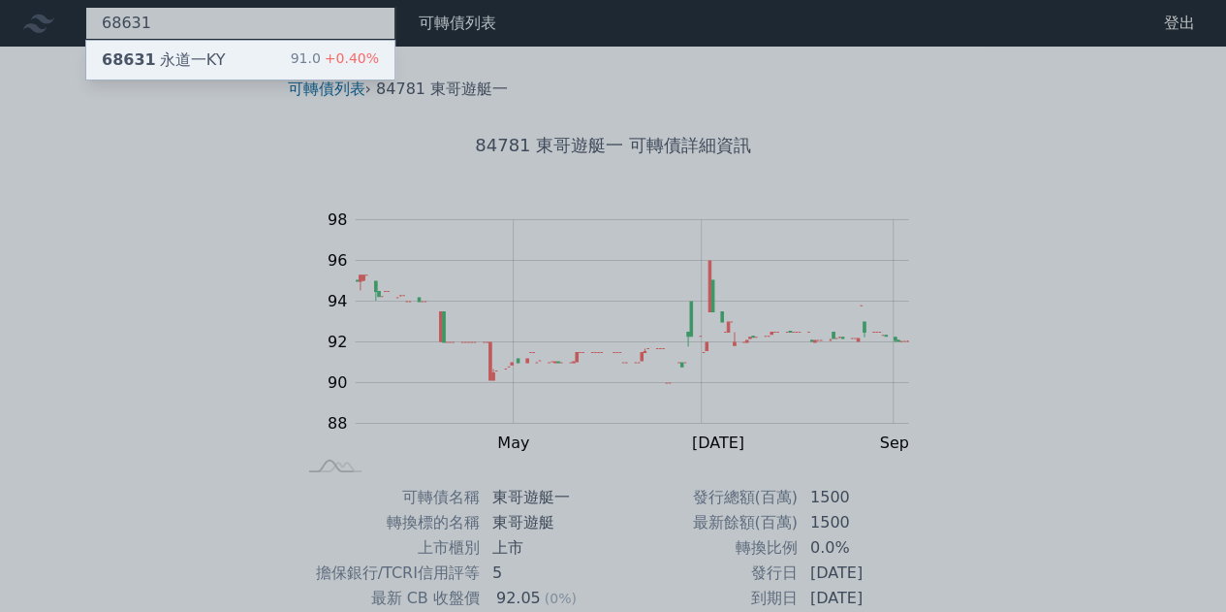
type input "68631"
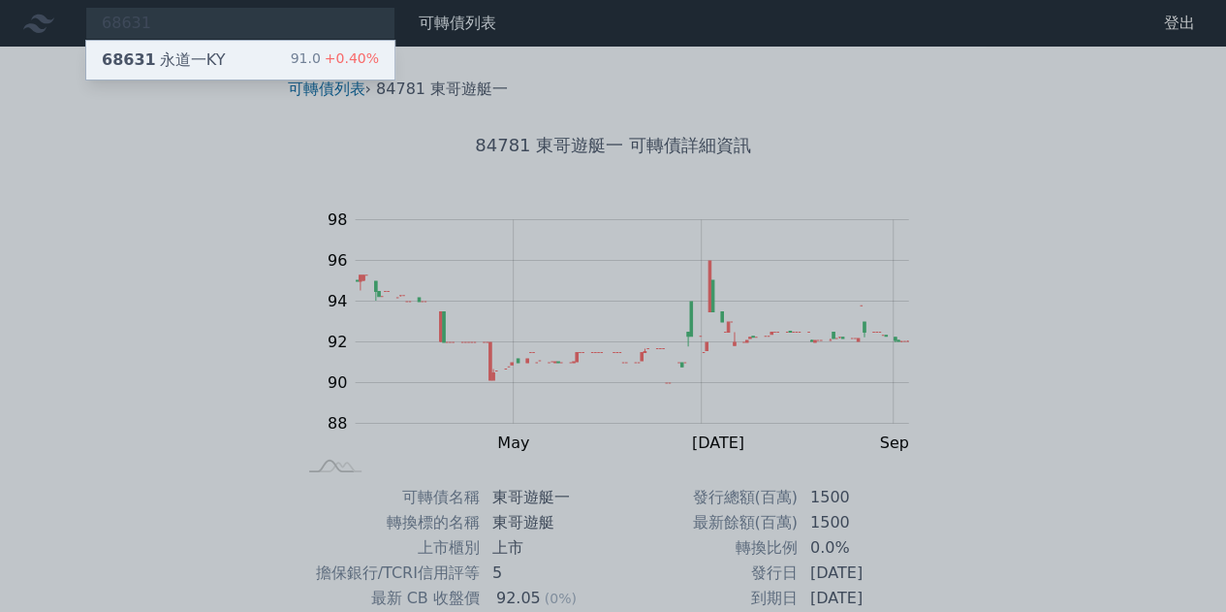
click at [256, 49] on div "68631 永道一KY 91.0 +0.40%" at bounding box center [240, 60] width 308 height 39
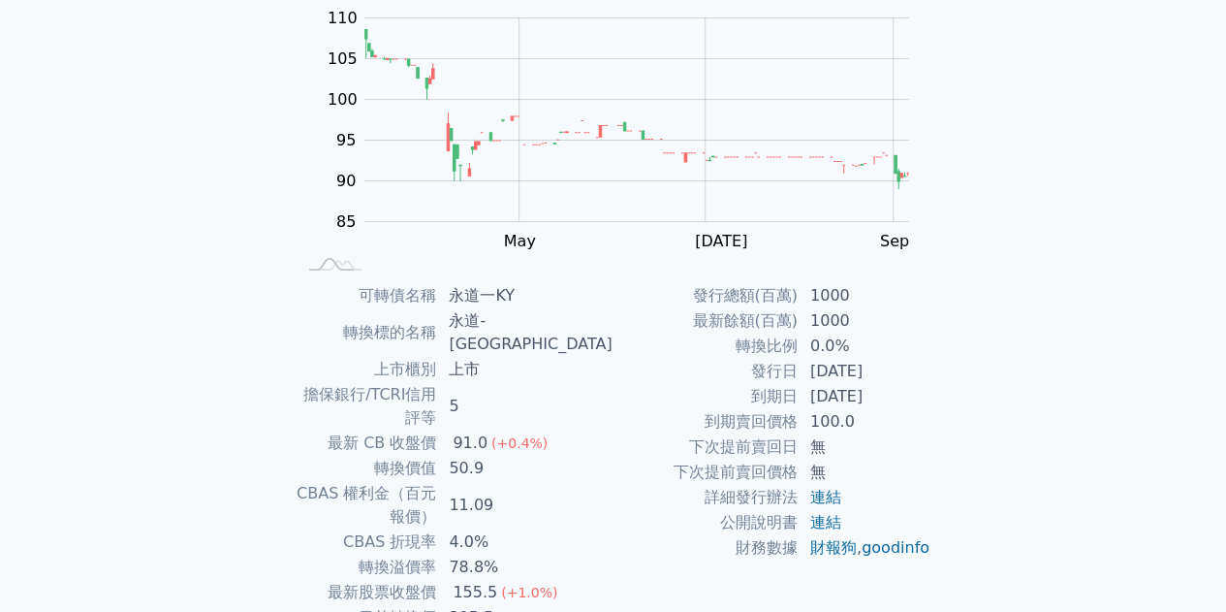
scroll to position [285, 0]
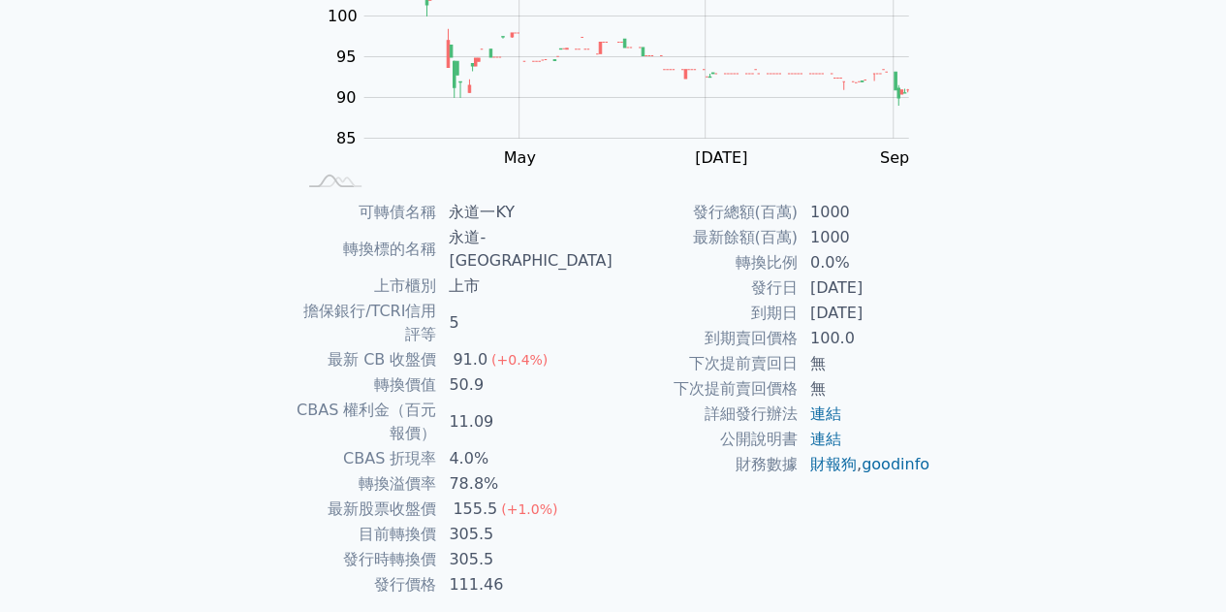
click at [0, 345] on div "可轉債列表 財務數據 可轉債列表 財務數據 登出 登出 可轉債列表 › 68631 永道一KY 68631 永道一KY 可轉債詳細資訊 Zoom Out 10…" at bounding box center [613, 198] width 1226 height 967
click at [0, 338] on div "可轉債列表 財務數據 可轉債列表 財務數據 登出 登出 可轉債列表 › 68631 永道一KY 68631 永道一KY 可轉債詳細資訊 Zoom Out 10…" at bounding box center [613, 198] width 1226 height 967
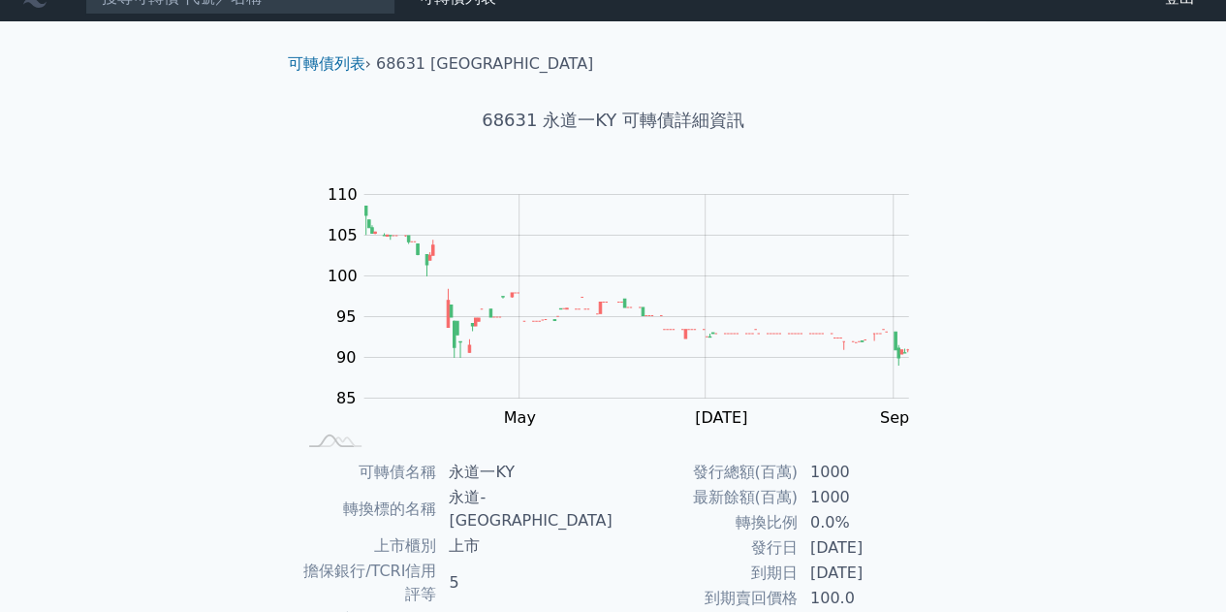
scroll to position [0, 0]
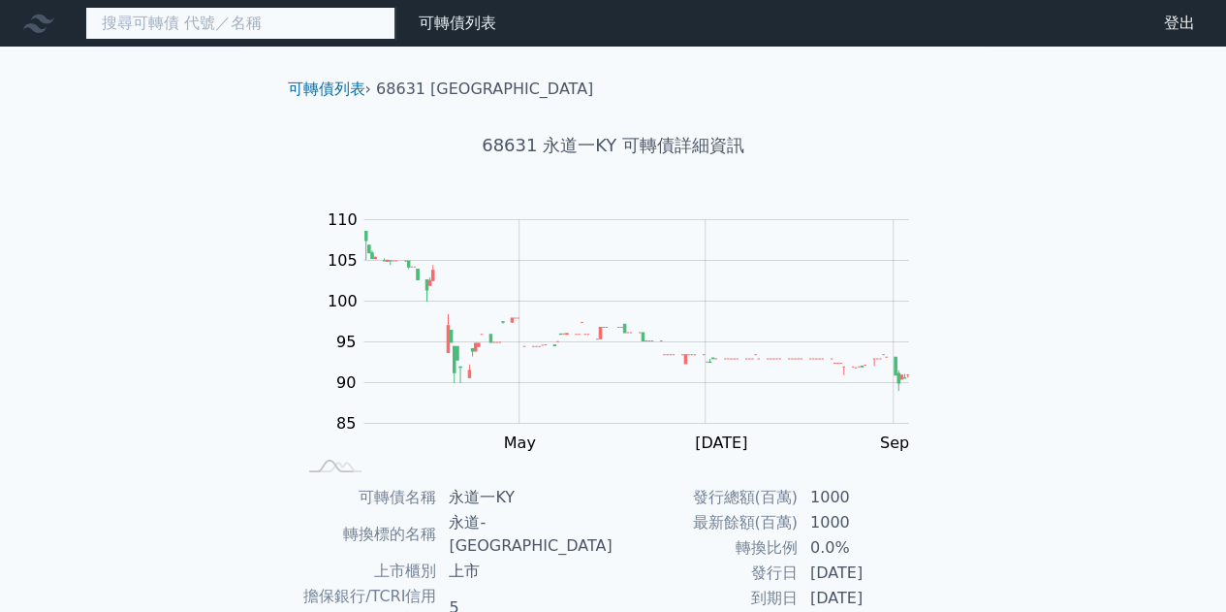
click at [269, 27] on input at bounding box center [240, 23] width 310 height 33
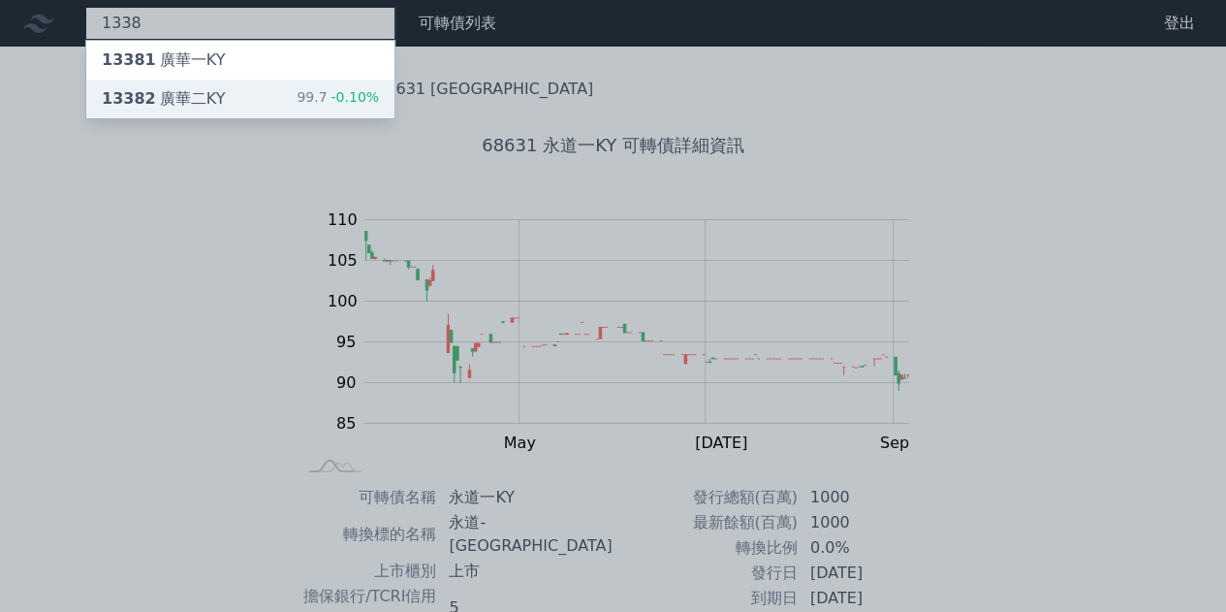
type input "1338"
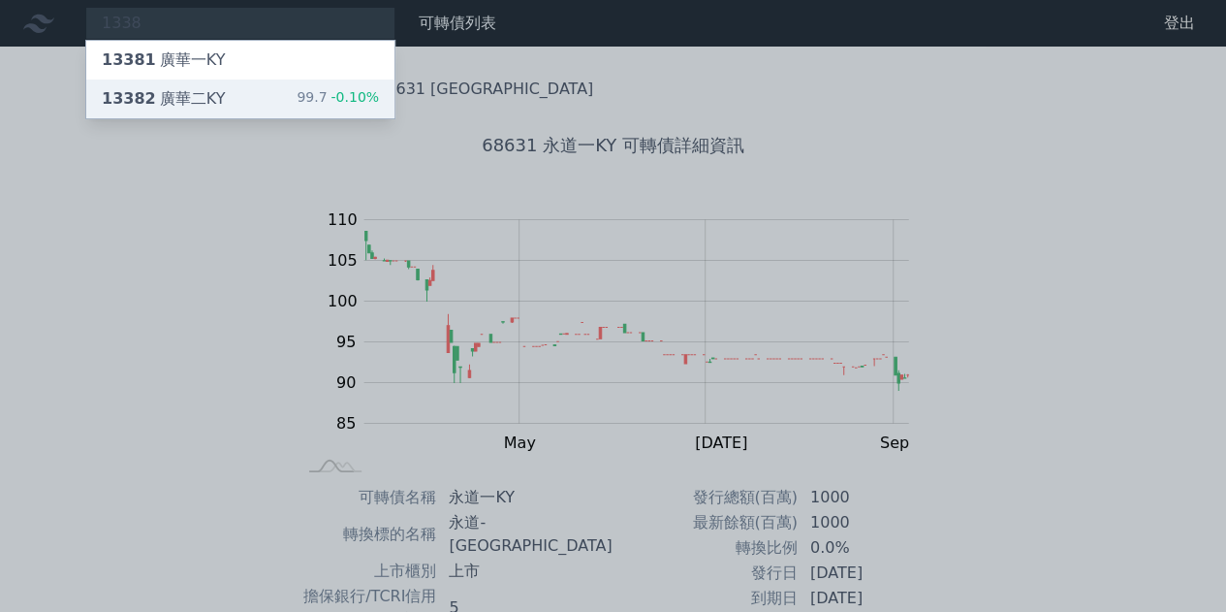
click at [253, 98] on div "13382 廣華二KY 99.7 -0.10%" at bounding box center [240, 98] width 308 height 39
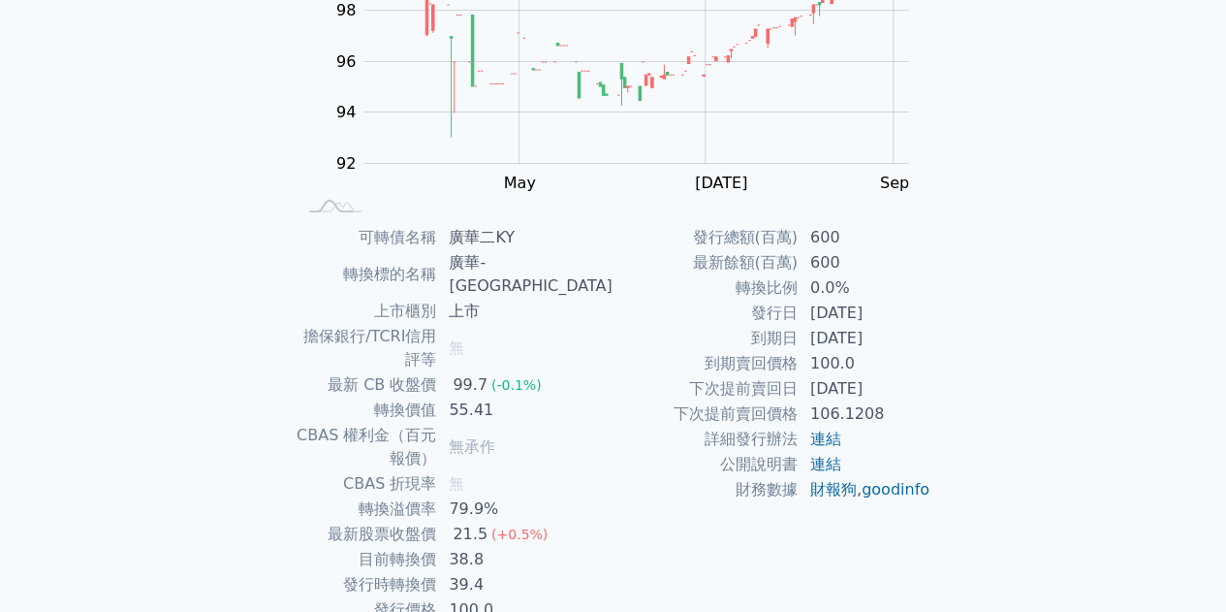
scroll to position [285, 0]
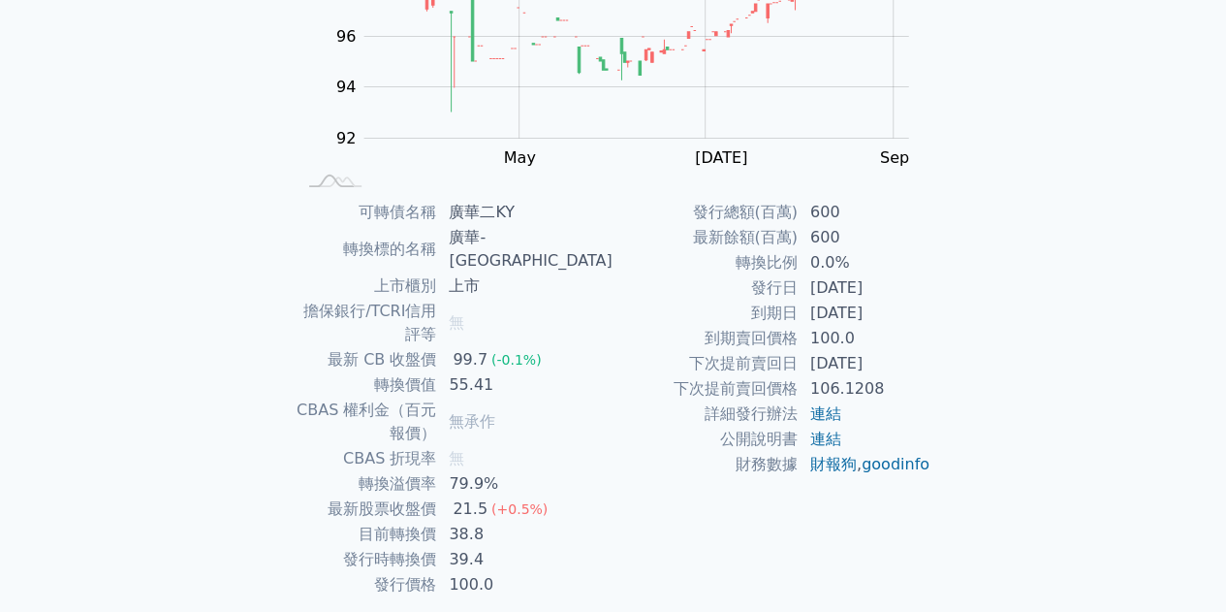
click at [0, 462] on div "可轉債列表 財務數據 可轉債列表 財務數據 登出 登出 可轉債列表 › 13382 廣華二KY 13382 廣華二KY 可轉債詳細資訊 Zoom Out 10…" at bounding box center [613, 198] width 1226 height 967
click at [0, 325] on div "可轉債列表 財務數據 可轉債列表 財務數據 登出 登出 可轉債列表 › 13382 廣華二KY 13382 廣華二KY 可轉債詳細資訊 Zoom Out 10…" at bounding box center [613, 198] width 1226 height 967
click at [0, 417] on div "可轉債列表 財務數據 可轉債列表 財務數據 登出 登出 可轉債列表 › 13382 廣華二KY 13382 廣華二KY 可轉債詳細資訊 Zoom Out 10…" at bounding box center [613, 198] width 1226 height 967
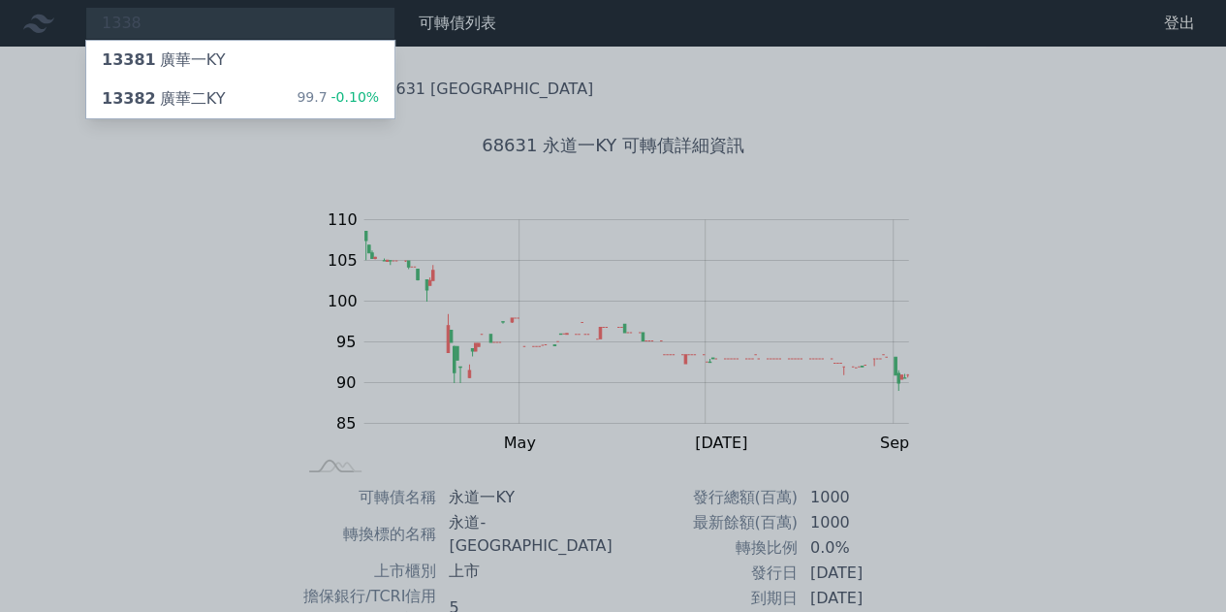
click at [236, 344] on div at bounding box center [613, 306] width 1226 height 612
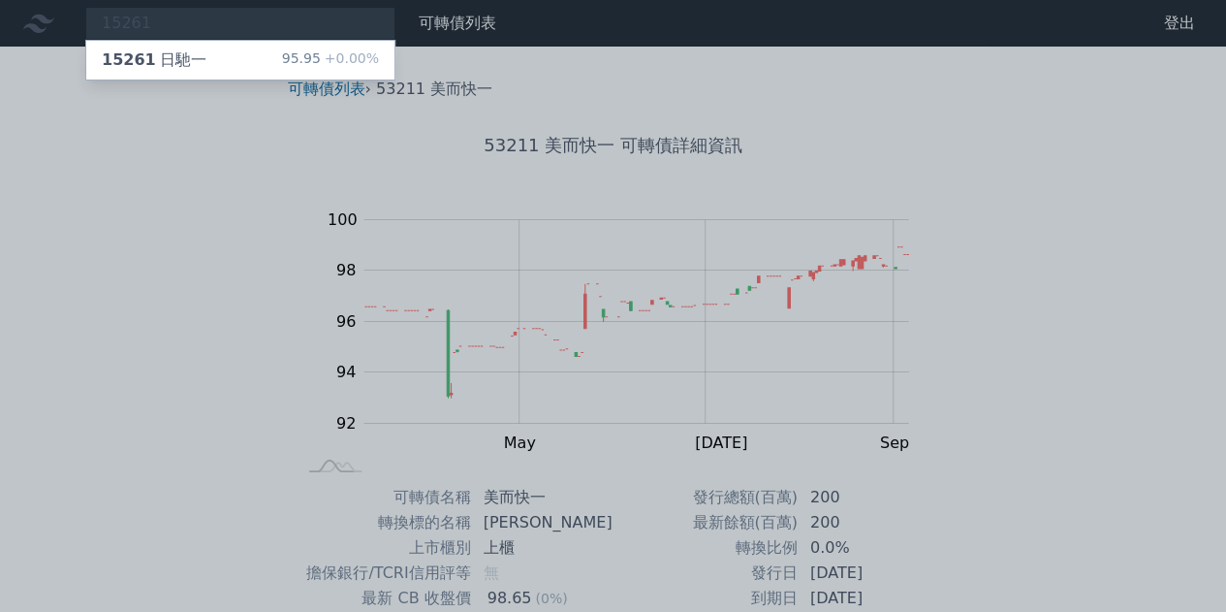
click at [1095, 224] on div at bounding box center [613, 306] width 1226 height 612
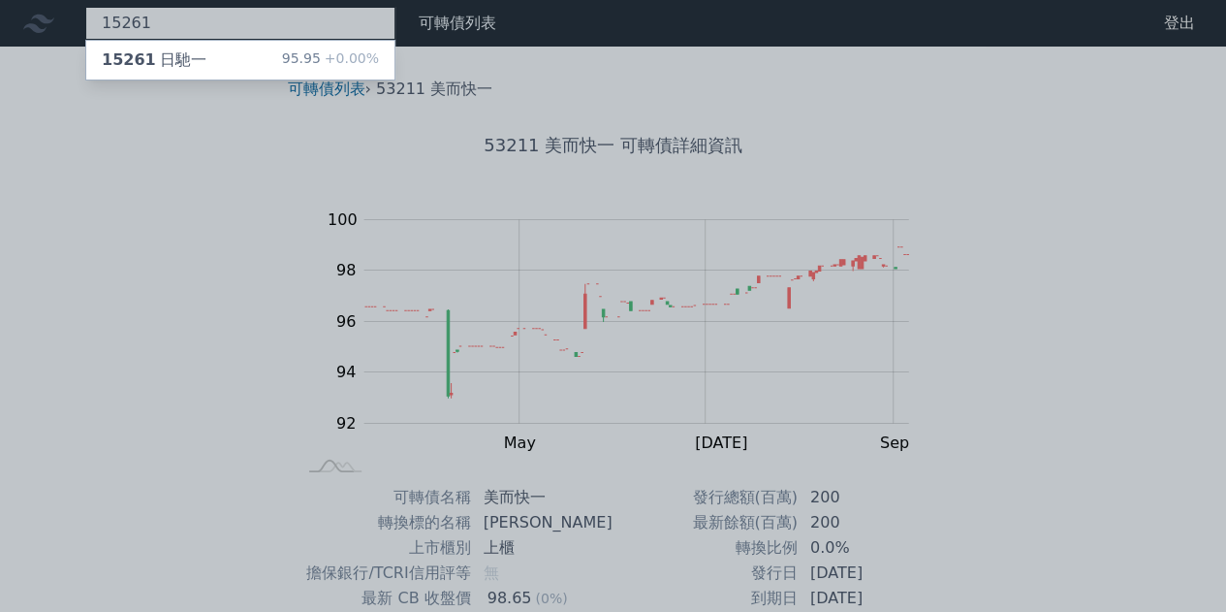
click at [293, 19] on div "15261 15261 日馳一 95.95 +0.00%" at bounding box center [240, 23] width 310 height 33
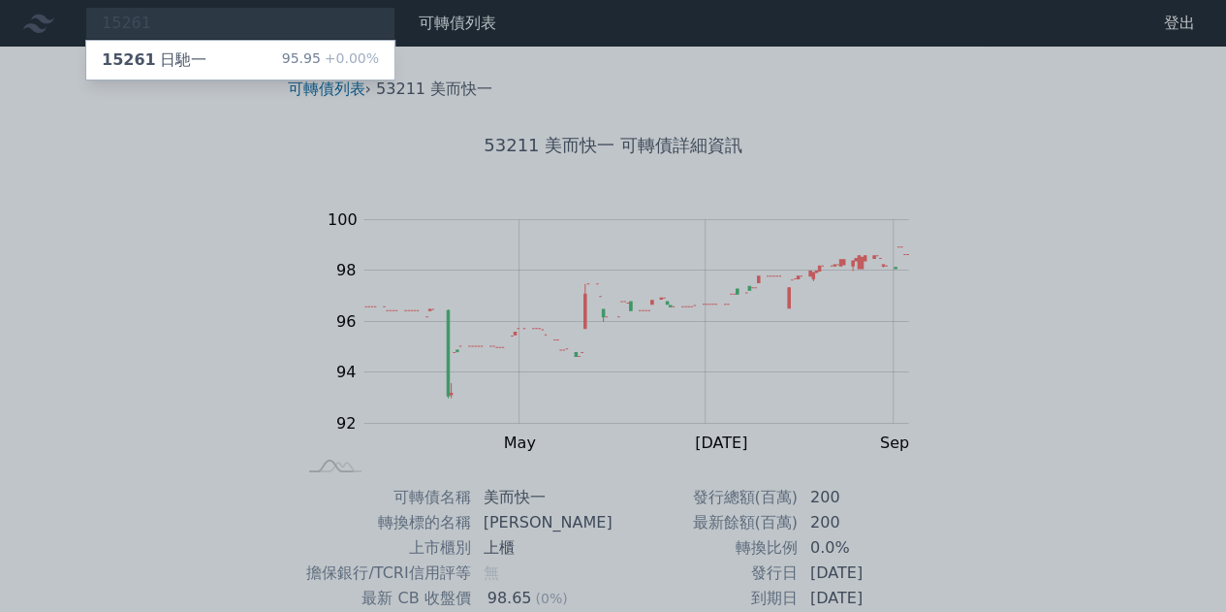
drag, startPoint x: 299, startPoint y: 16, endPoint x: 67, endPoint y: 30, distance: 232.0
click at [68, 30] on div at bounding box center [613, 306] width 1226 height 612
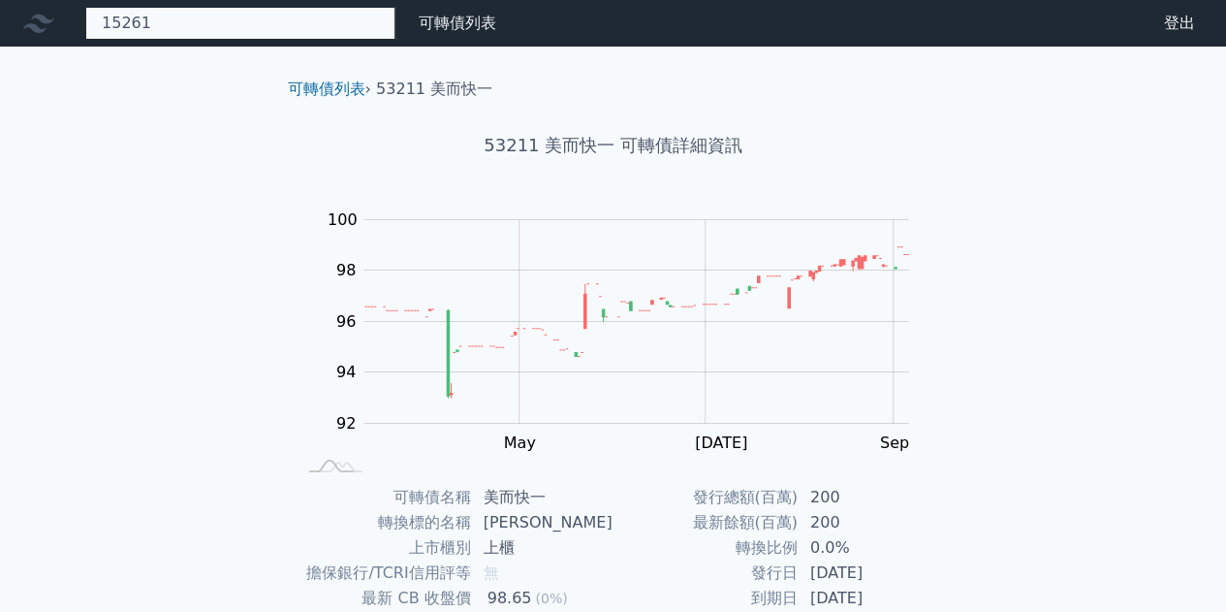
click at [186, 20] on div "15261 15261 日馳一 95.95 +0.00%" at bounding box center [240, 23] width 310 height 33
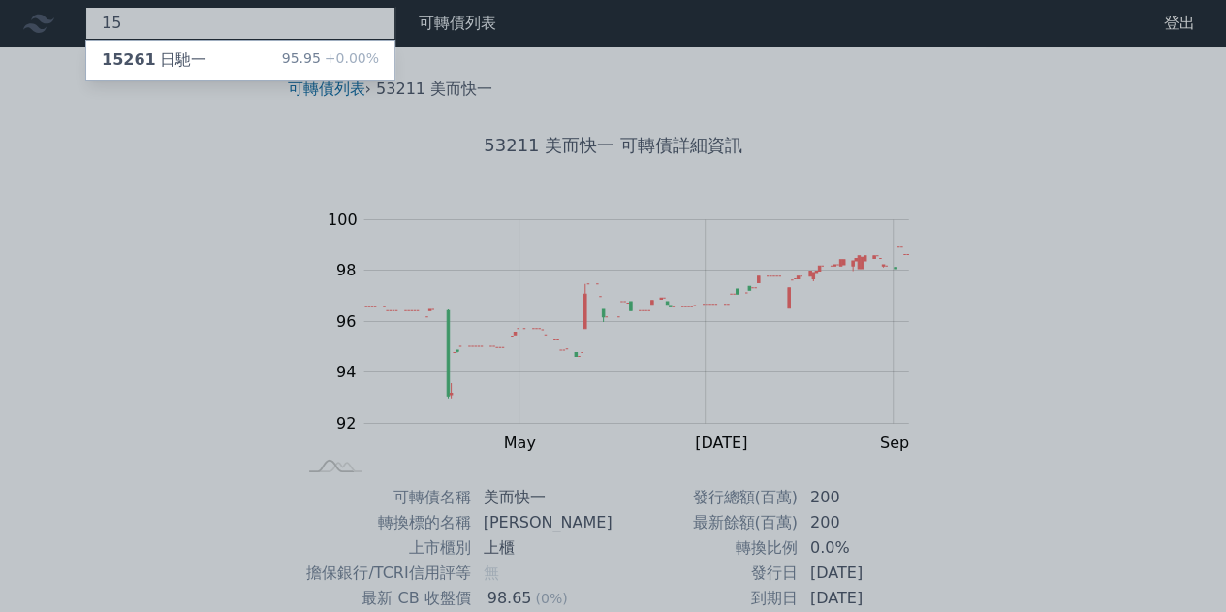
type input "1"
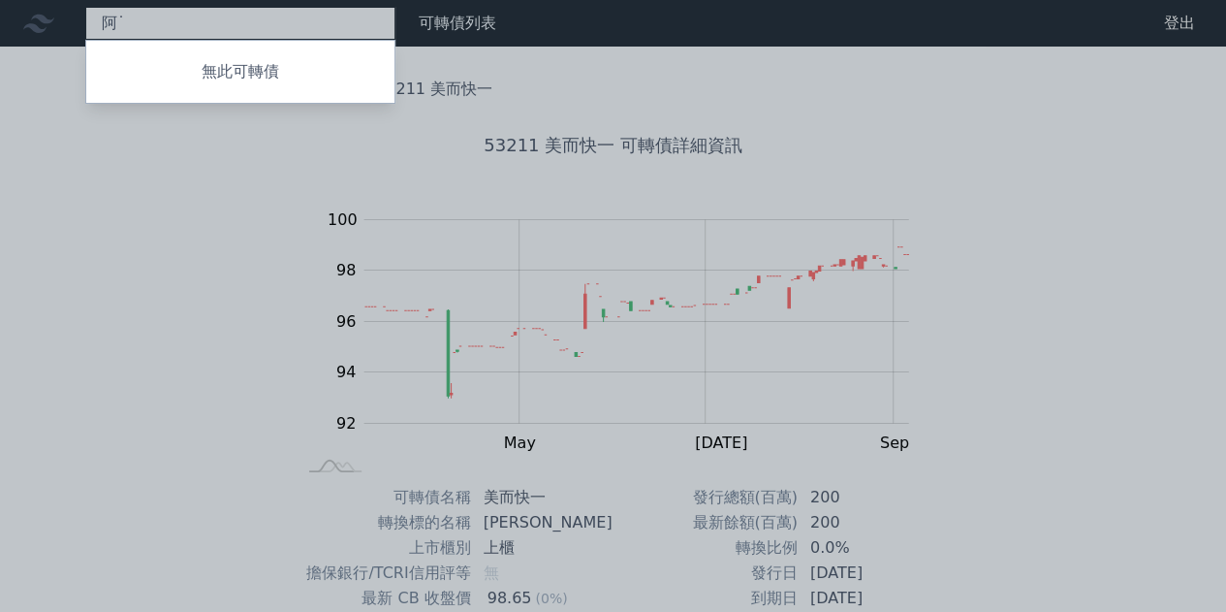
type input "阿"
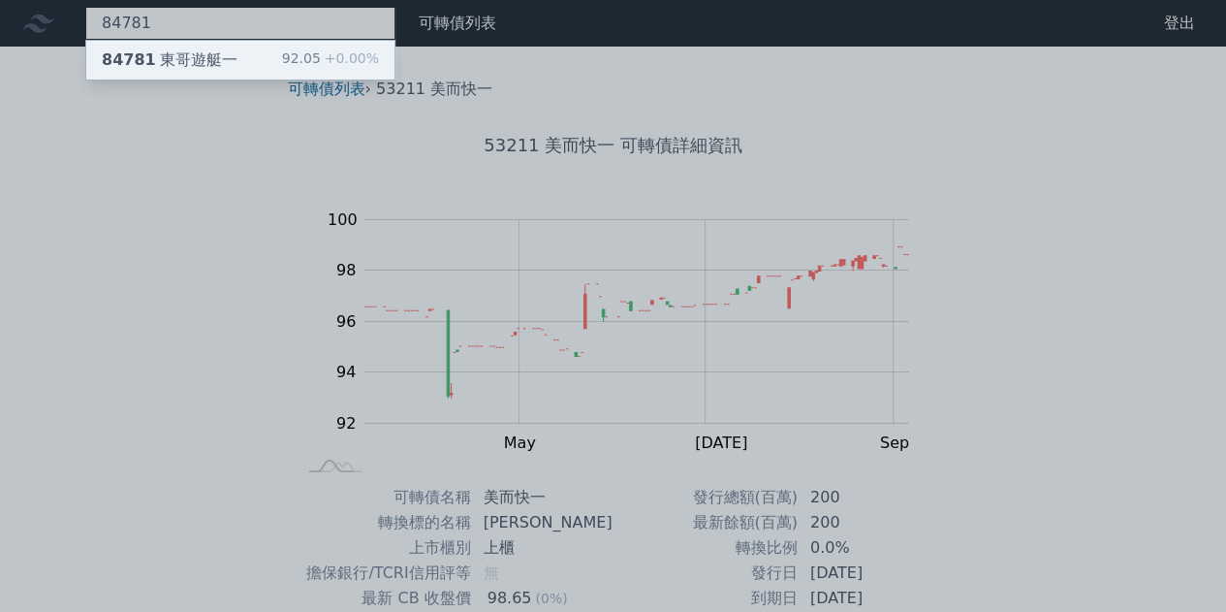
type input "84781"
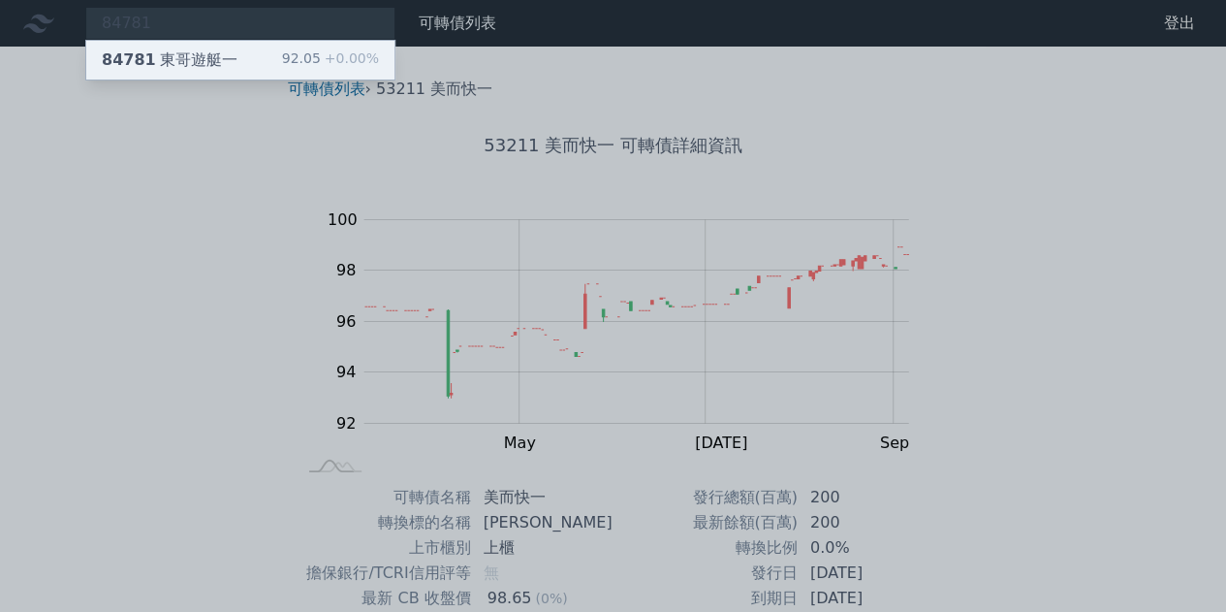
click at [192, 48] on div "84781 東哥遊艇一" at bounding box center [170, 59] width 136 height 23
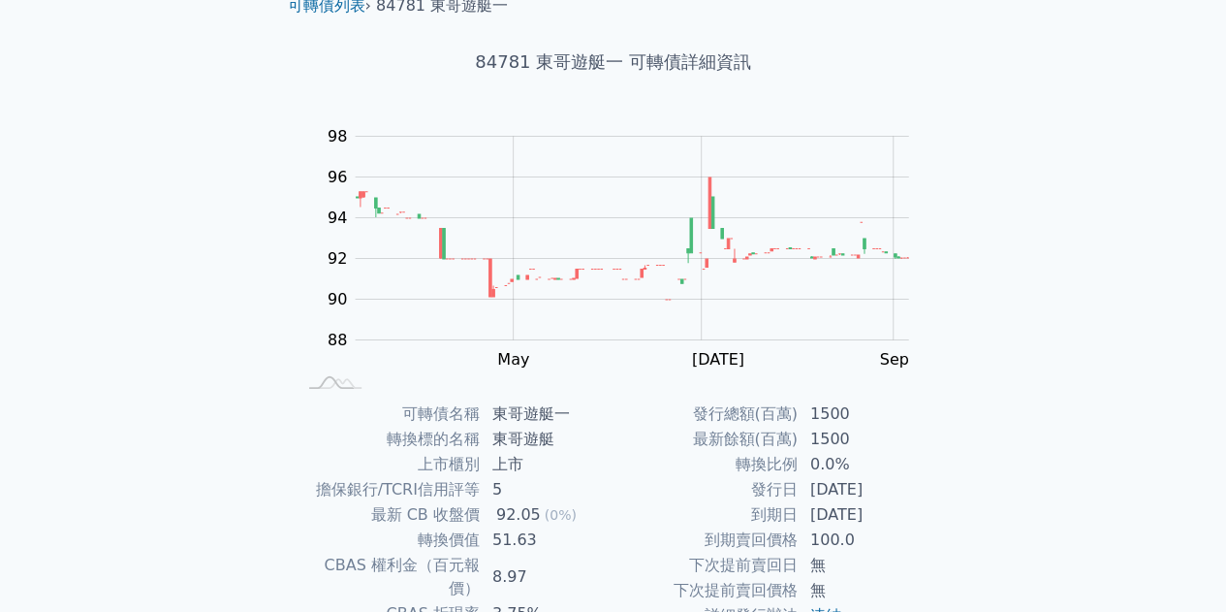
scroll to position [194, 0]
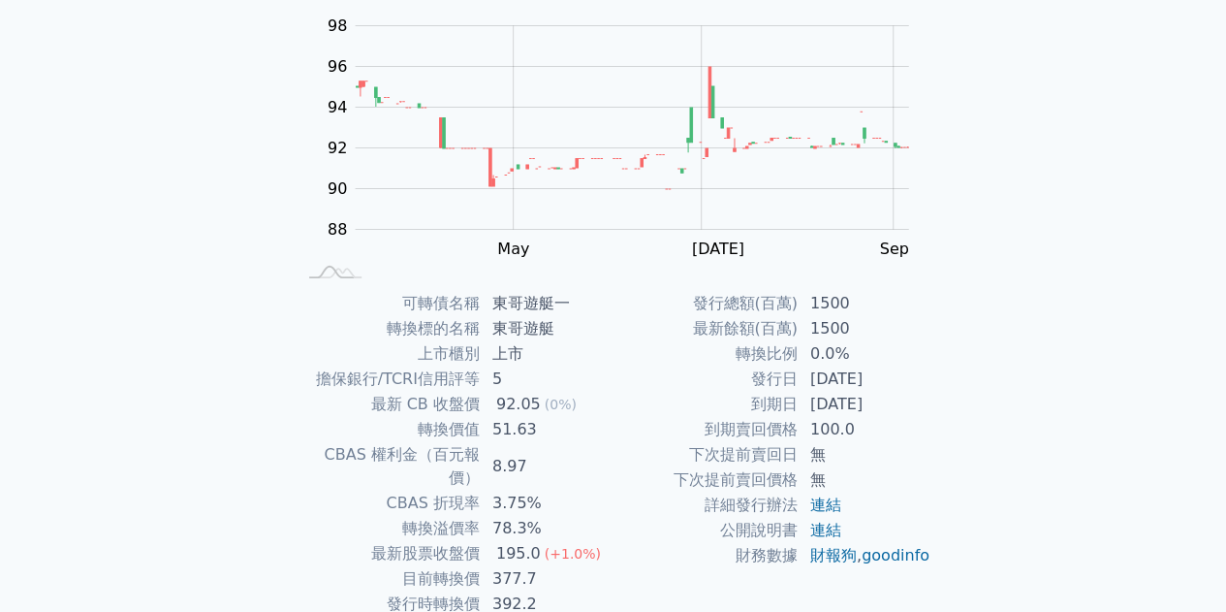
click at [0, 341] on div "可轉債列表 財務數據 可轉債列表 財務數據 登出 登出 可轉債列表 › 84781 東哥遊艇一 84781 東哥遊艇一 可轉債詳細資訊 Zoom Out 88…" at bounding box center [613, 266] width 1226 height 921
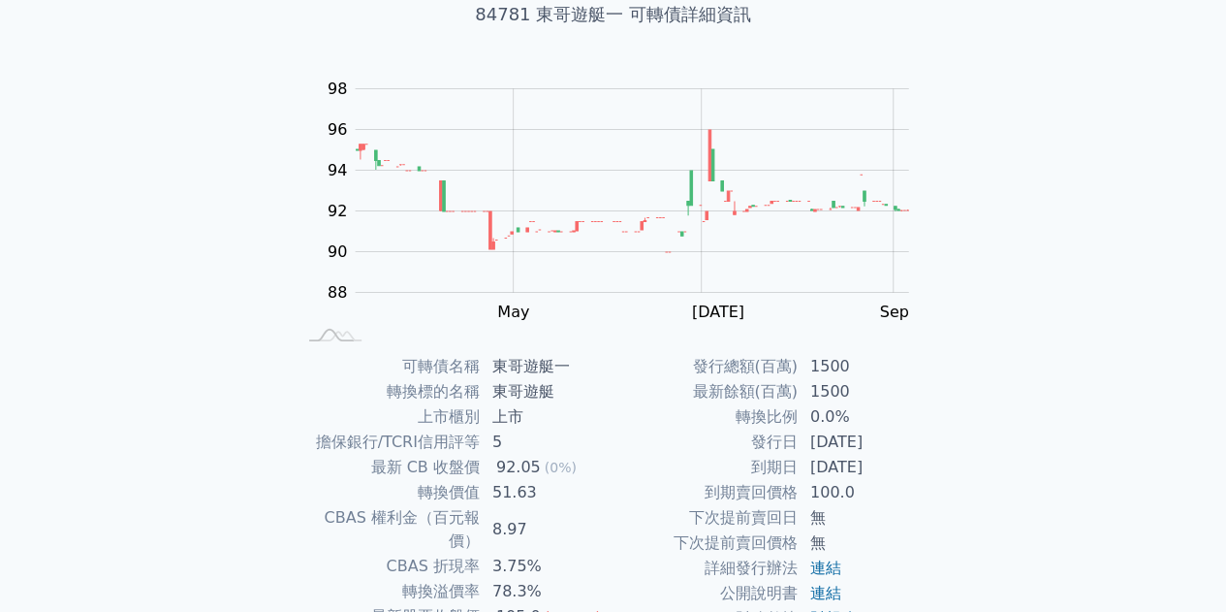
scroll to position [0, 0]
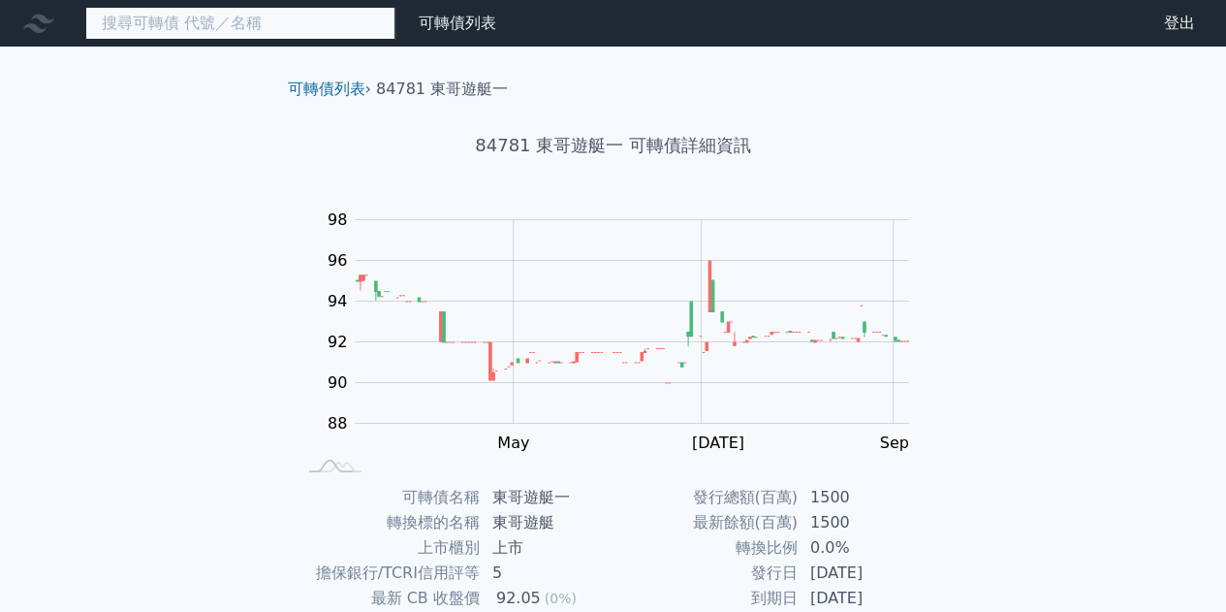
click at [196, 22] on input at bounding box center [240, 23] width 310 height 33
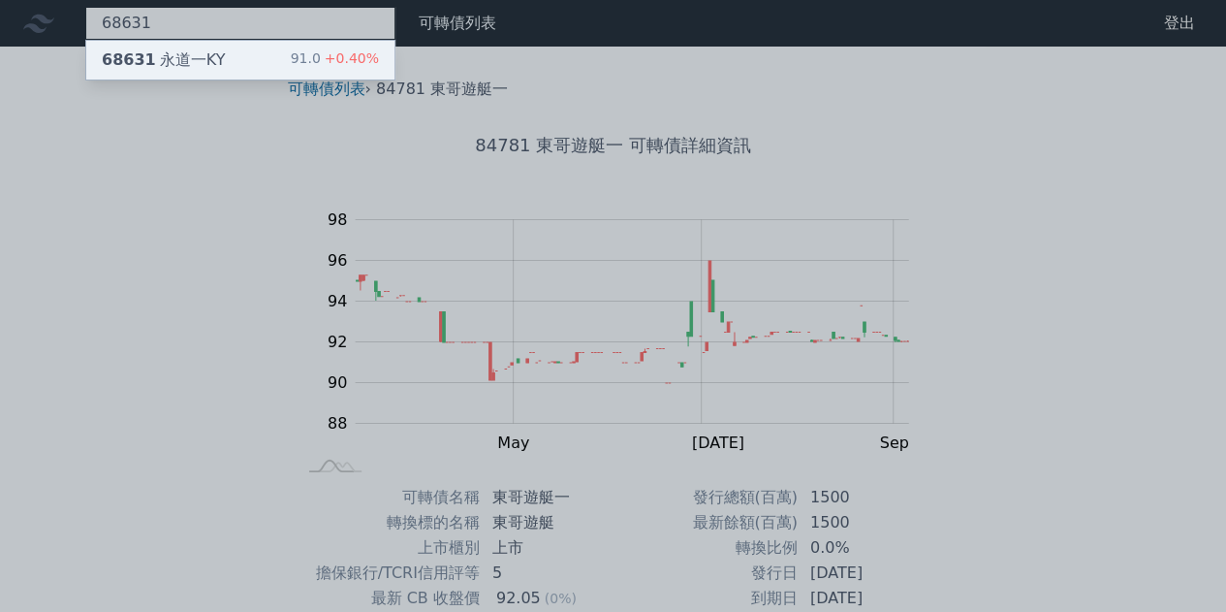
type input "68631"
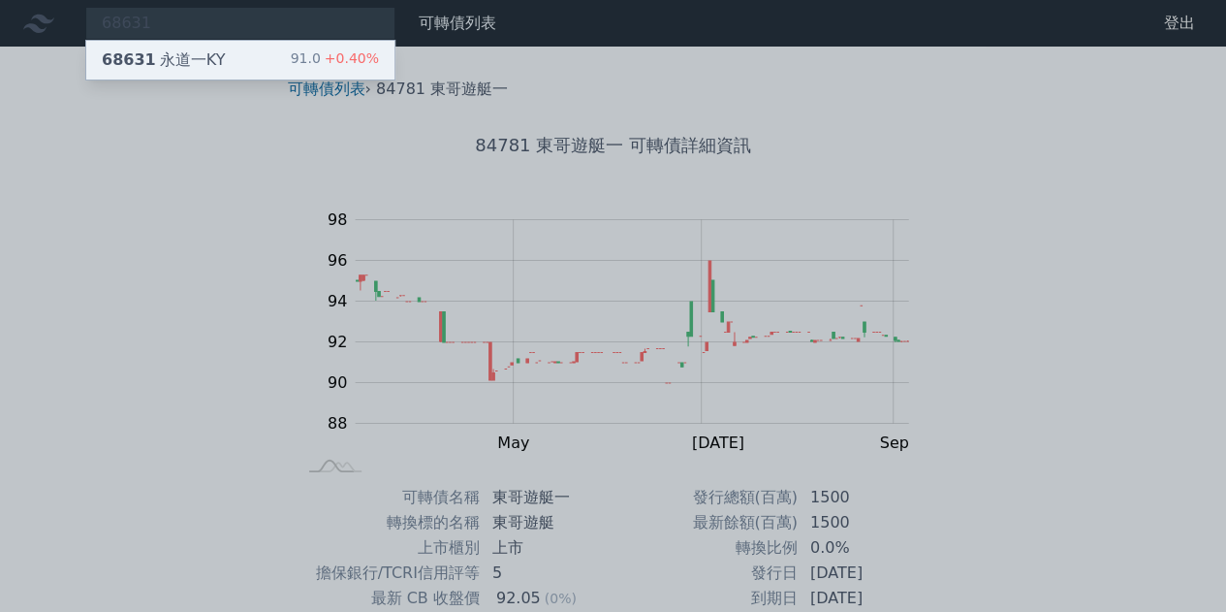
click at [183, 51] on div "68631 [GEOGRAPHIC_DATA]" at bounding box center [163, 59] width 123 height 23
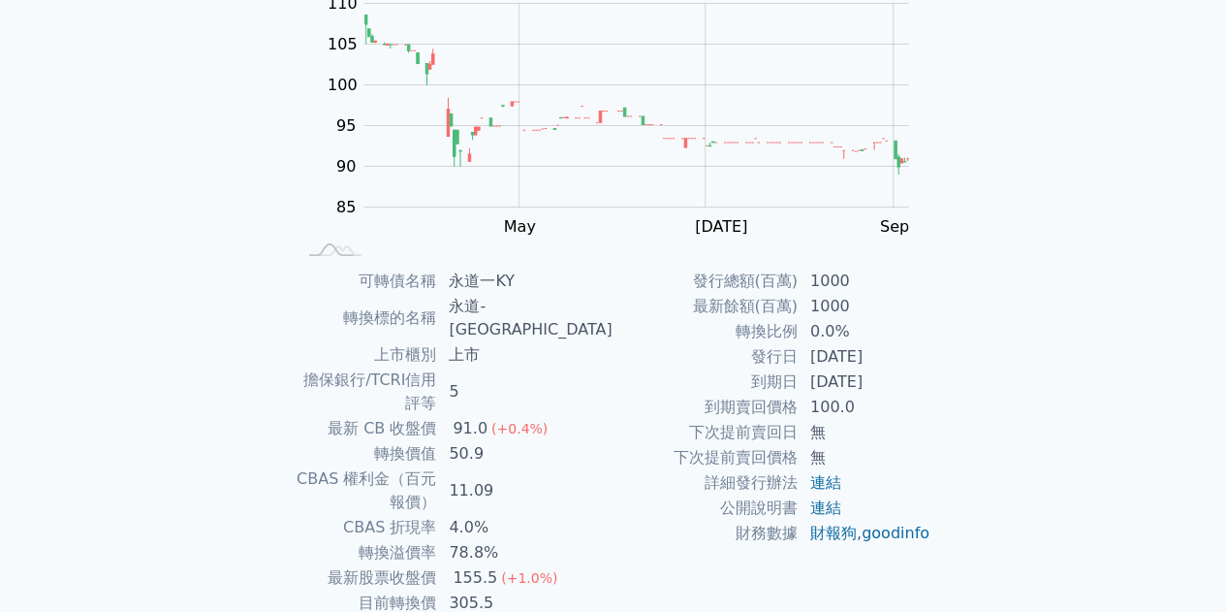
scroll to position [285, 0]
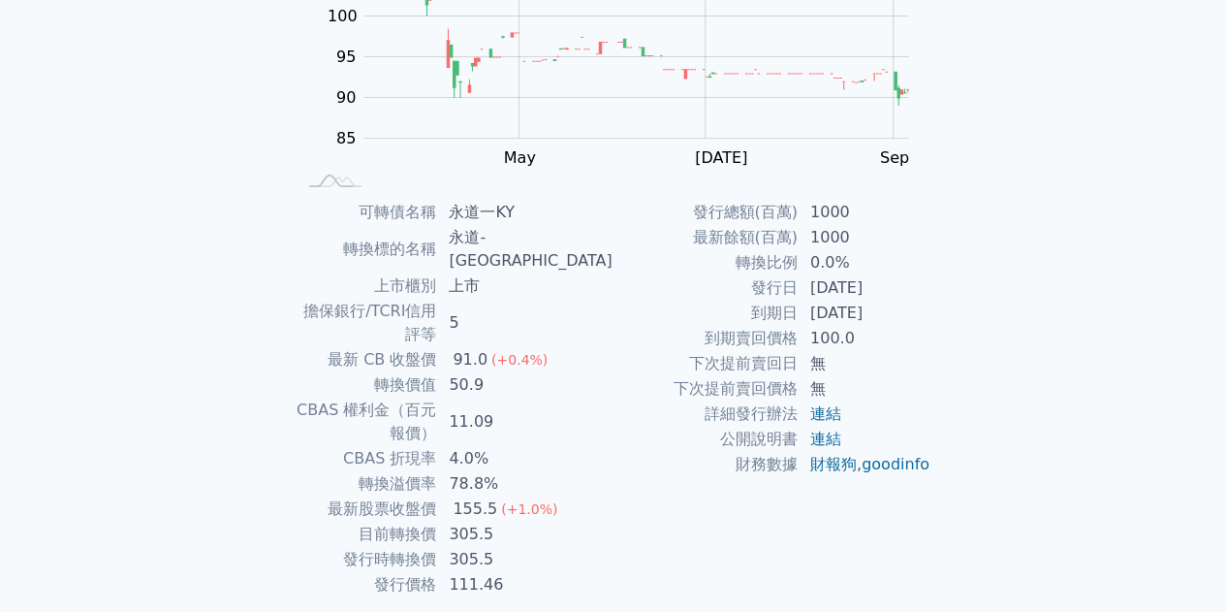
click at [10, 208] on div "可轉債列表 財務數據 可轉債列表 財務數據 登出 登出 可轉債列表 › 68631 永道一KY 68631 永道一KY 可轉債詳細資訊 Zoom Out 10…" at bounding box center [613, 198] width 1226 height 967
